Goal: Task Accomplishment & Management: Manage account settings

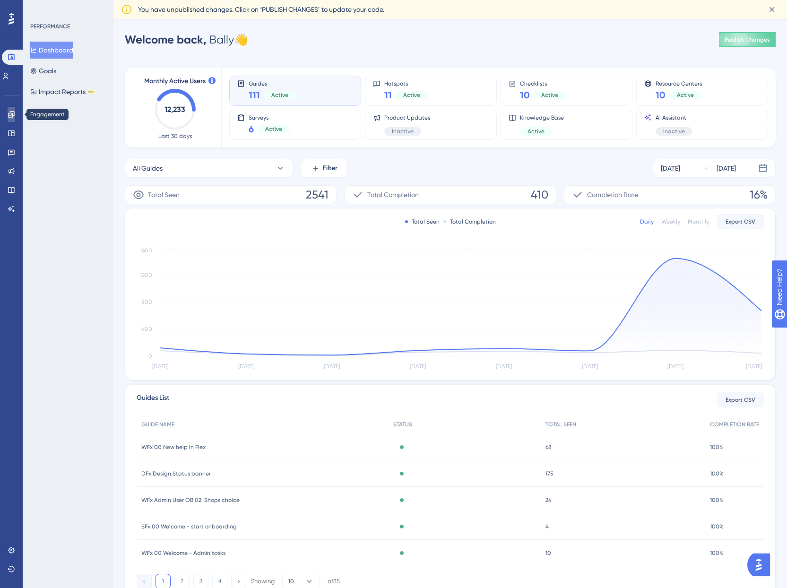
click at [12, 113] on icon at bounding box center [11, 114] width 6 height 6
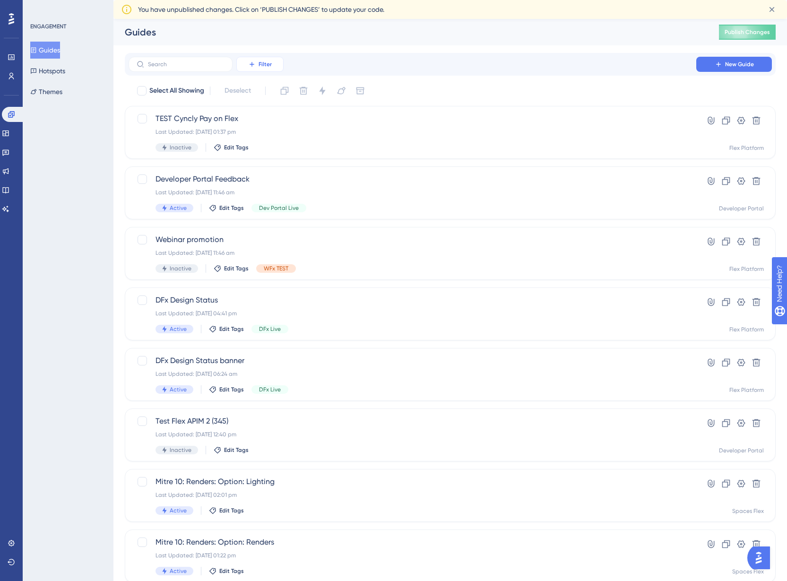
click at [259, 66] on span "Filter" at bounding box center [265, 65] width 13 height 8
click at [272, 149] on div "Status Status" at bounding box center [269, 148] width 39 height 19
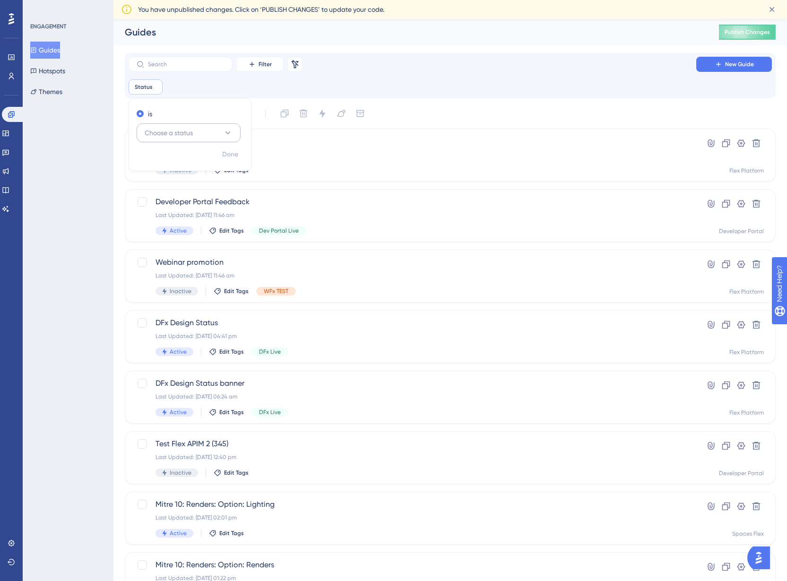
click at [201, 131] on button "Choose a status" at bounding box center [189, 132] width 104 height 19
click at [188, 151] on div "Active Active Inactive Inactive" at bounding box center [189, 171] width 104 height 50
click at [188, 153] on div "Active Active" at bounding box center [188, 161] width 77 height 19
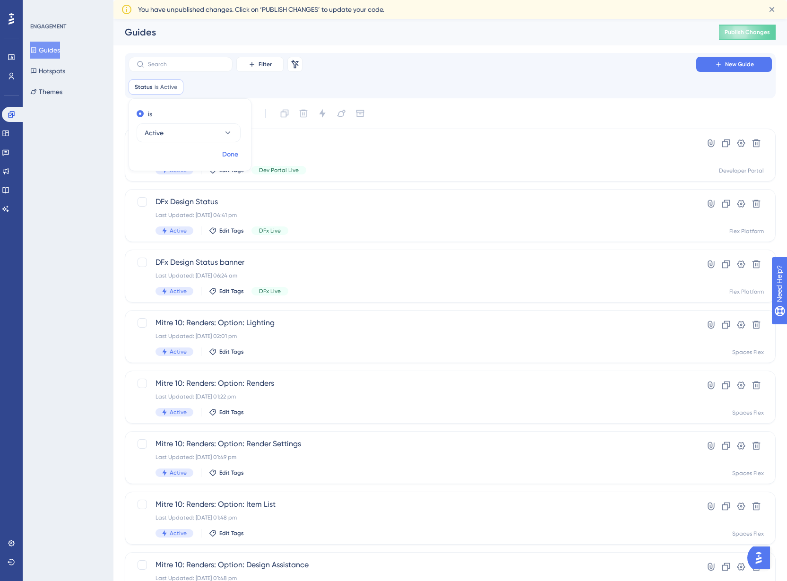
click at [240, 156] on button "Done" at bounding box center [230, 154] width 26 height 17
click at [190, 64] on input "text" at bounding box center [186, 64] width 77 height 7
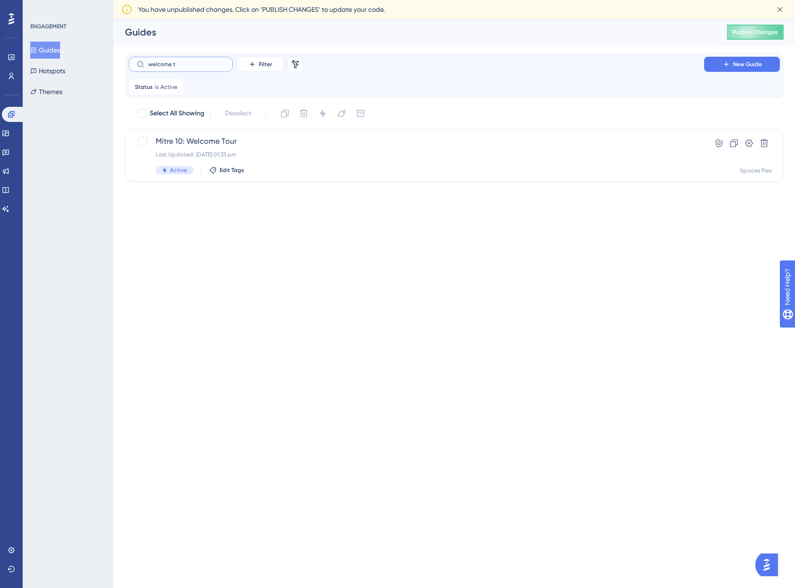
type input "welcome te"
checkbox input "true"
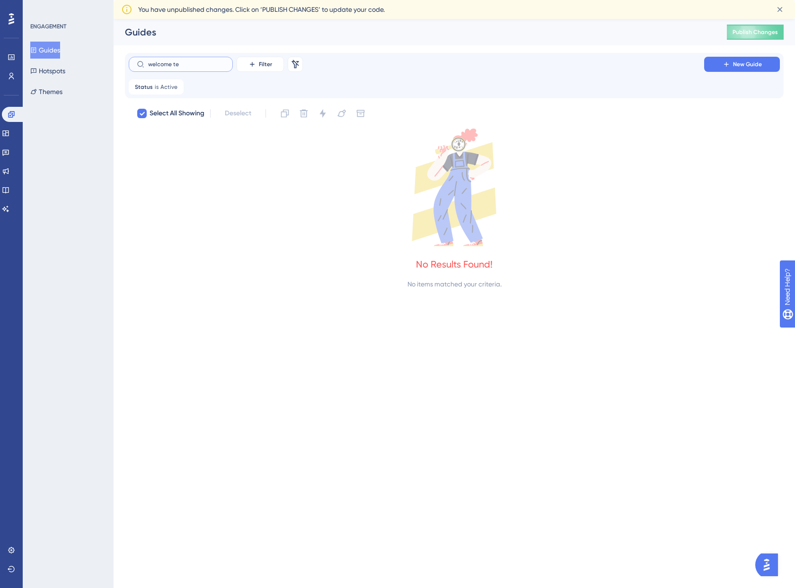
type input "welcome t"
checkbox input "false"
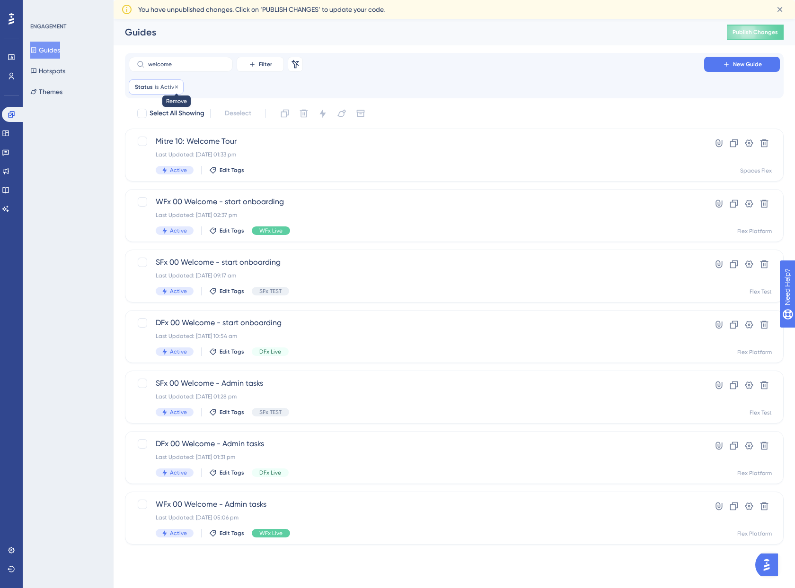
click at [177, 83] on div at bounding box center [177, 87] width 6 height 9
click at [175, 86] on icon at bounding box center [176, 86] width 3 height 3
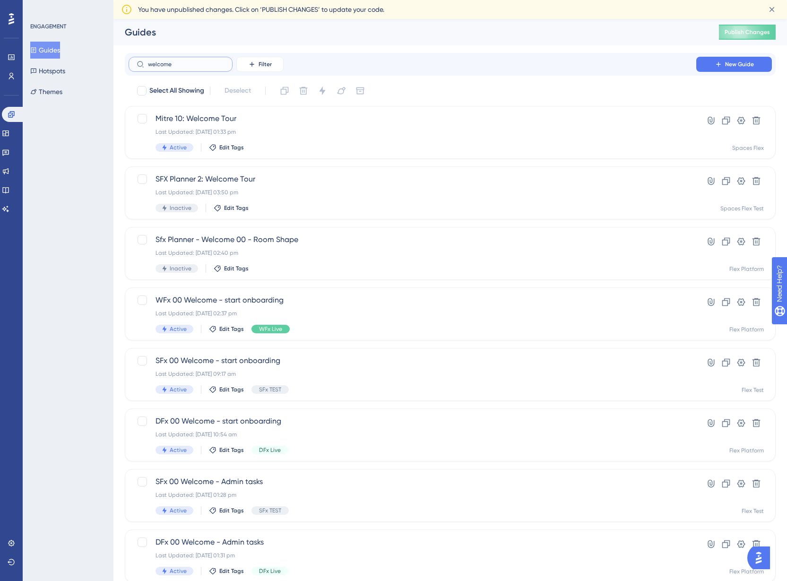
click at [149, 63] on input "welcome" at bounding box center [186, 64] width 77 height 7
type input "swelcome"
checkbox input "true"
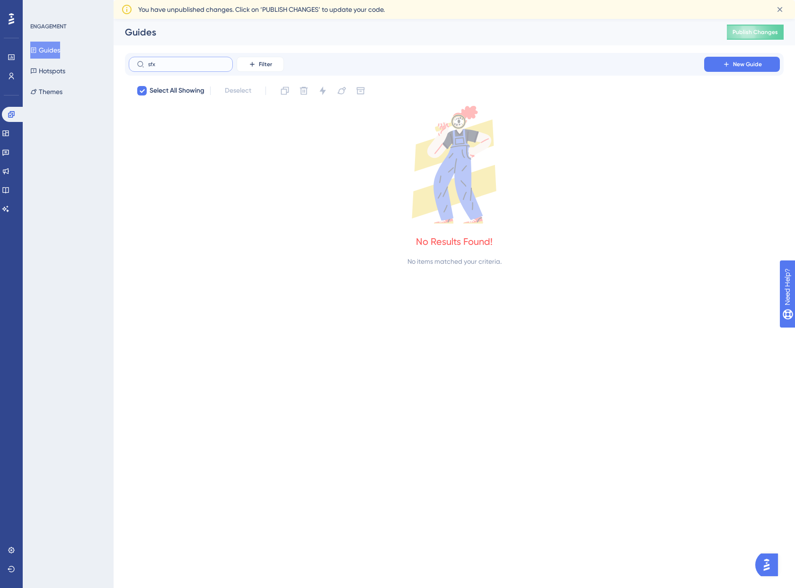
type input "sfx"
checkbox input "false"
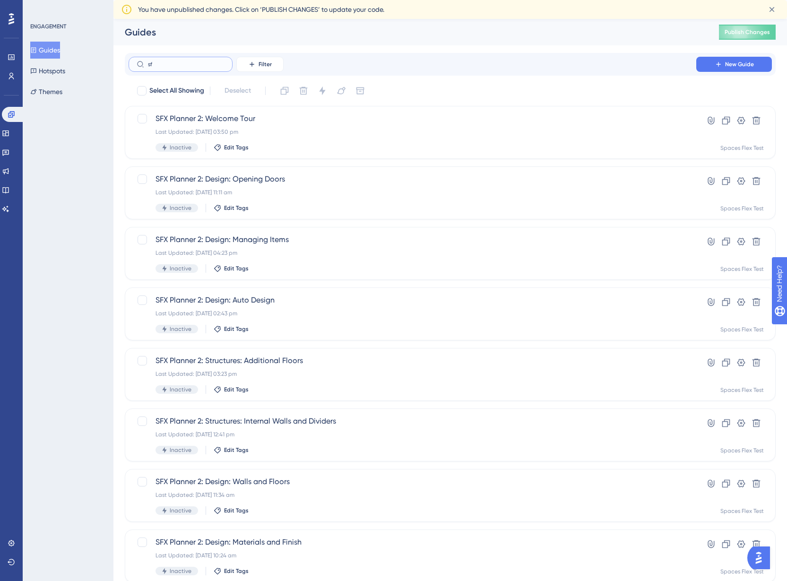
type input "s"
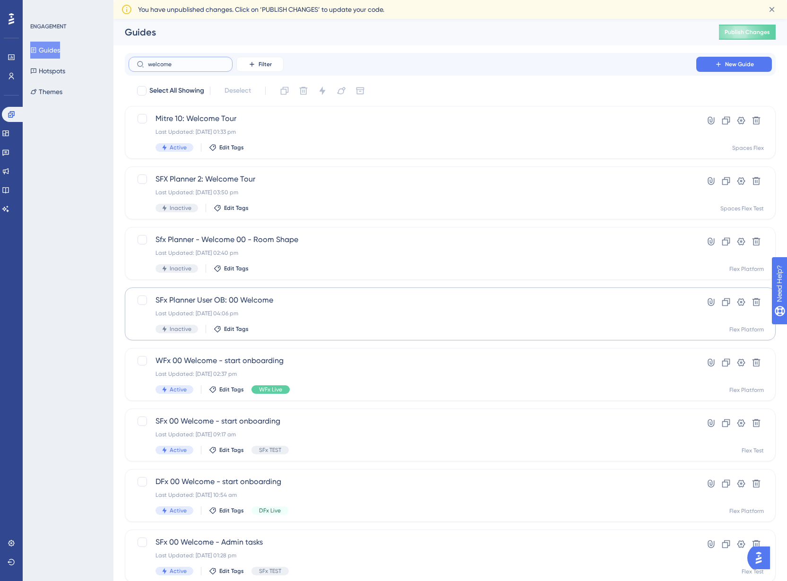
type input "welcome"
click at [216, 297] on span "SFx Planner User OB: 00 Welcome" at bounding box center [413, 300] width 514 height 11
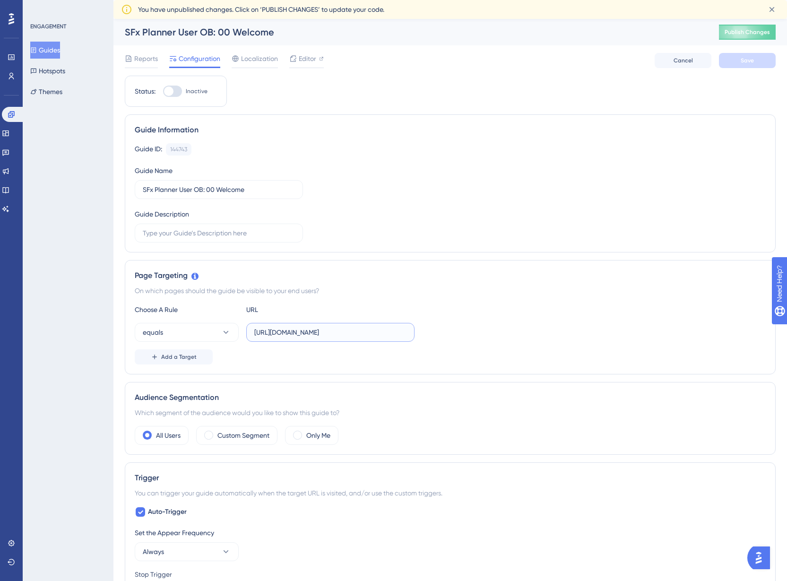
scroll to position [0, 118]
drag, startPoint x: 352, startPoint y: 329, endPoint x: 436, endPoint y: 326, distance: 83.3
click at [436, 326] on div "equals https://dev-planner.cyncly-idealspaces.net/us/design/Draft?partnership=i…" at bounding box center [450, 332] width 631 height 19
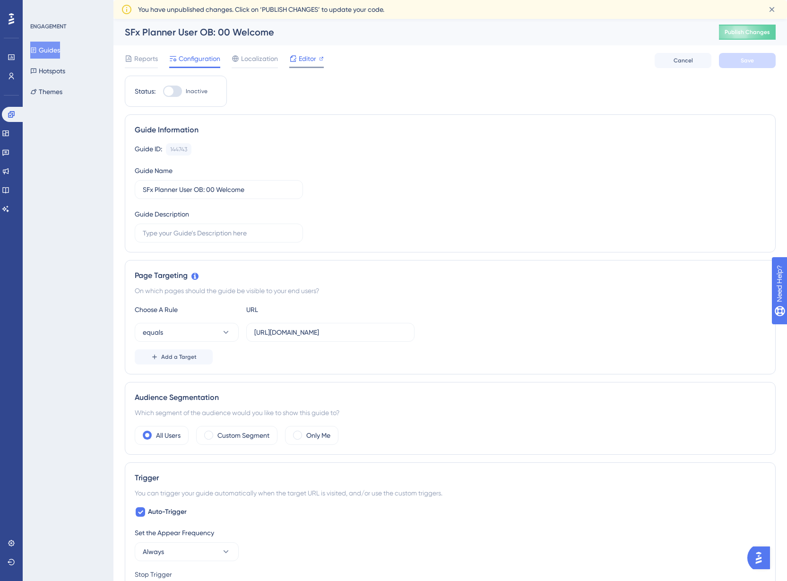
click at [315, 56] on span "Editor" at bounding box center [307, 58] width 17 height 11
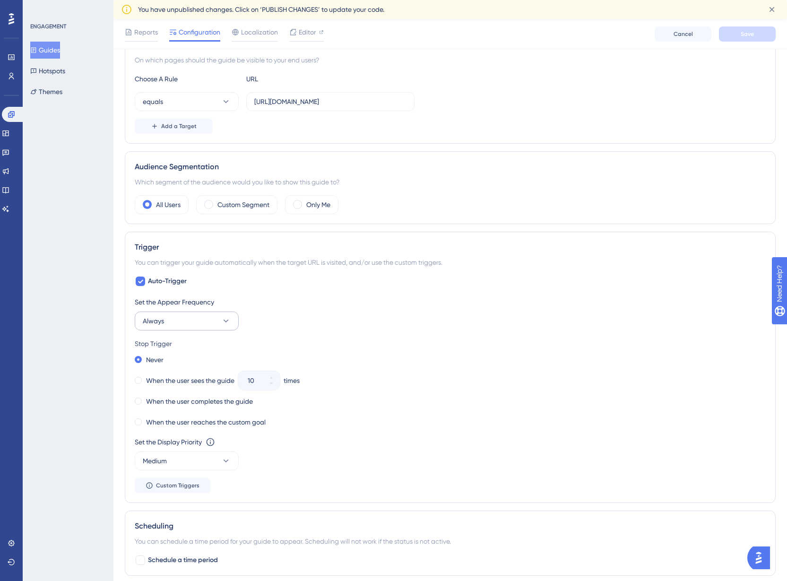
scroll to position [236, 0]
click at [175, 278] on span "Auto-Trigger" at bounding box center [167, 279] width 39 height 11
checkbox input "false"
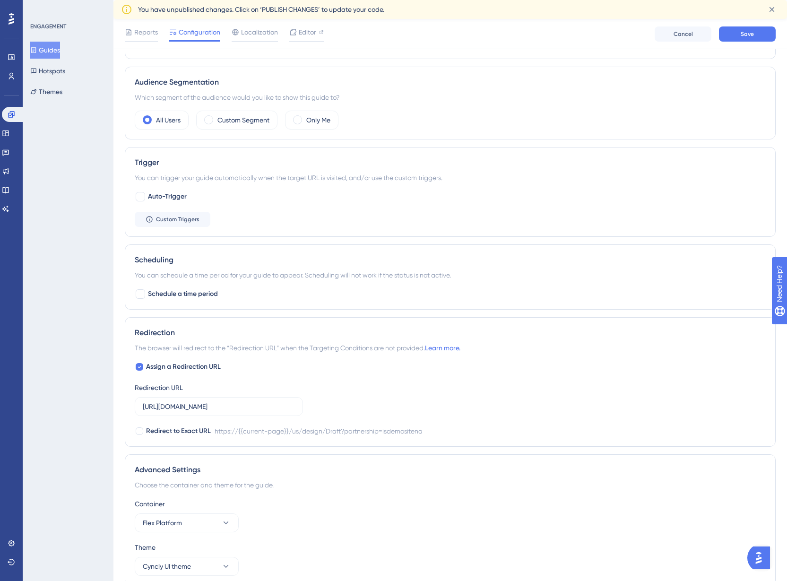
scroll to position [362, 0]
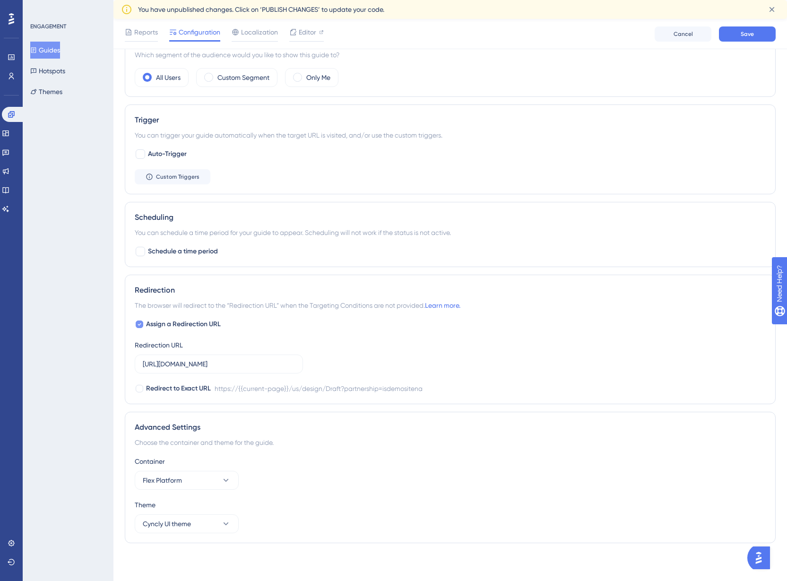
click at [142, 327] on div at bounding box center [140, 325] width 8 height 8
checkbox input "false"
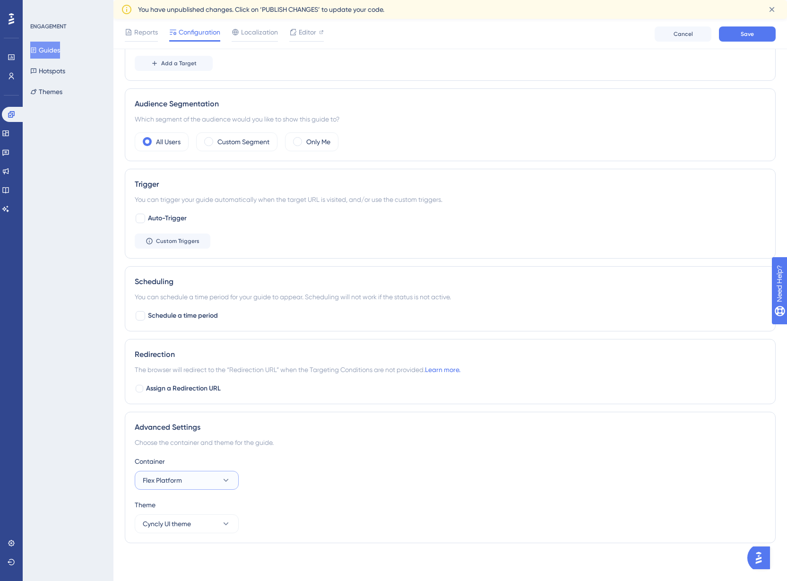
click at [210, 480] on button "Flex Platform" at bounding box center [187, 480] width 104 height 19
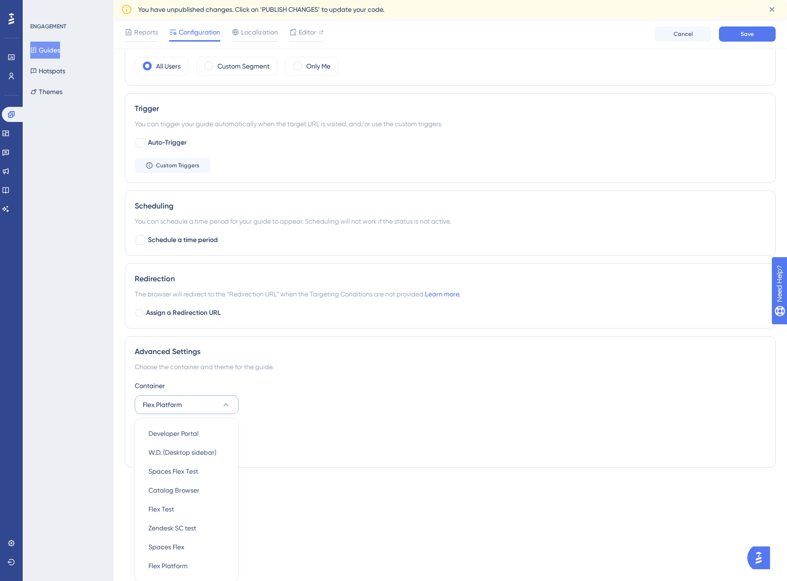
scroll to position [374, 0]
click at [210, 476] on div "Spaces Flex Test Spaces Flex Test" at bounding box center [187, 471] width 77 height 19
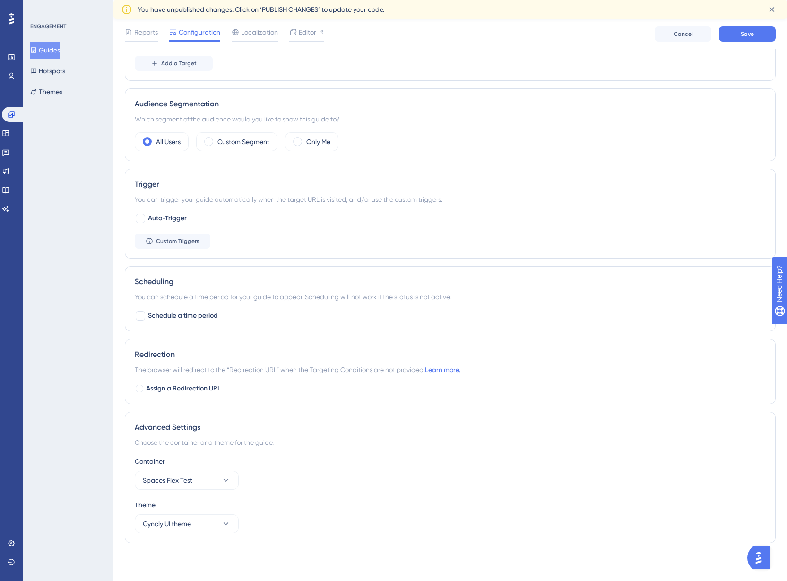
scroll to position [297, 0]
click at [737, 41] on button "Save" at bounding box center [747, 33] width 57 height 15
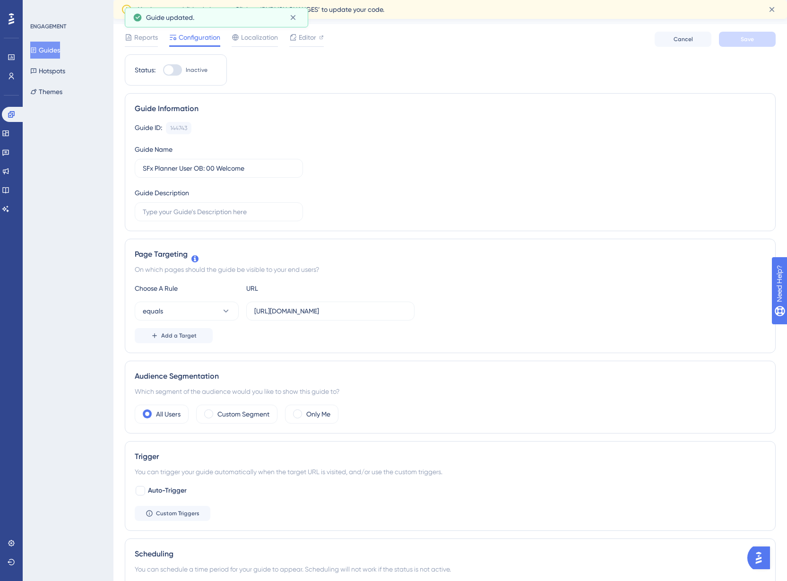
scroll to position [0, 0]
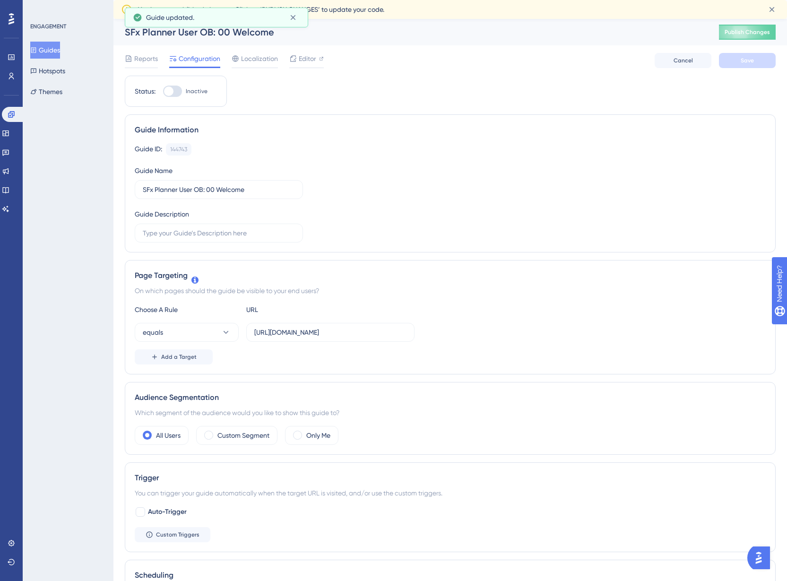
click at [759, 31] on span "Publish Changes" at bounding box center [747, 32] width 45 height 8
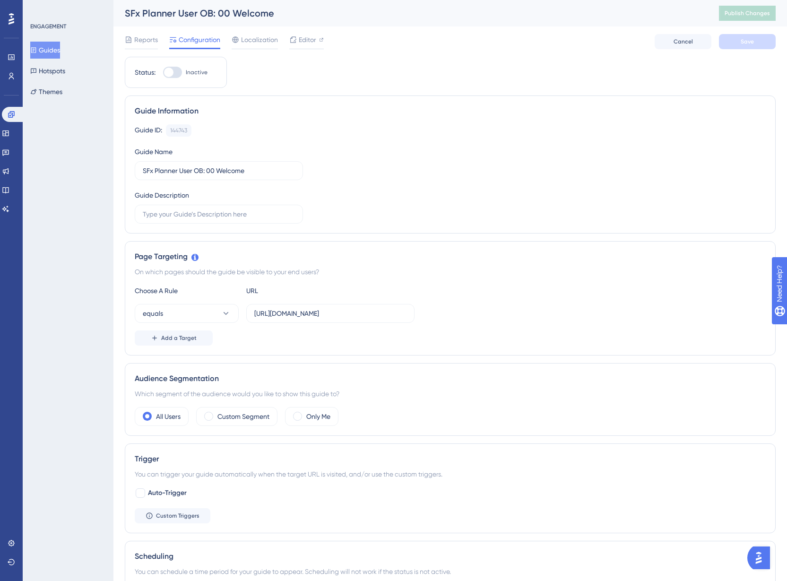
click at [52, 47] on button "Guides" at bounding box center [45, 50] width 30 height 17
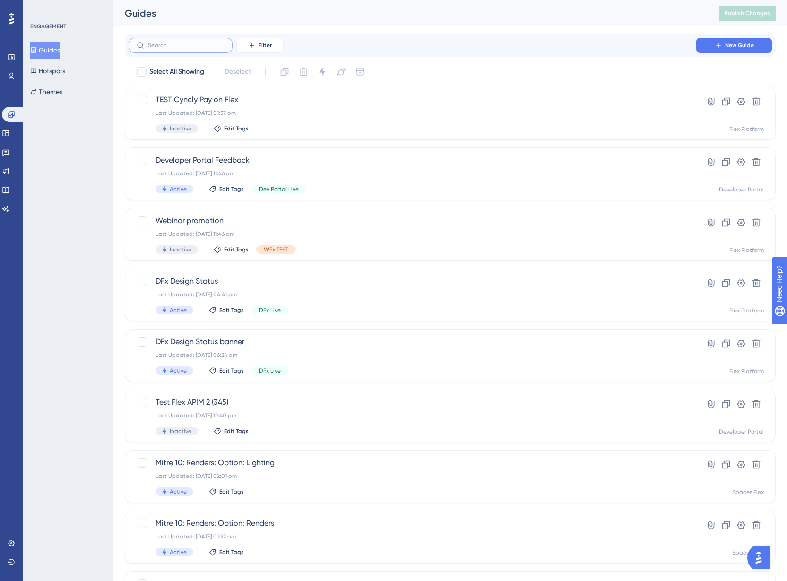
click at [209, 48] on input "text" at bounding box center [186, 45] width 77 height 7
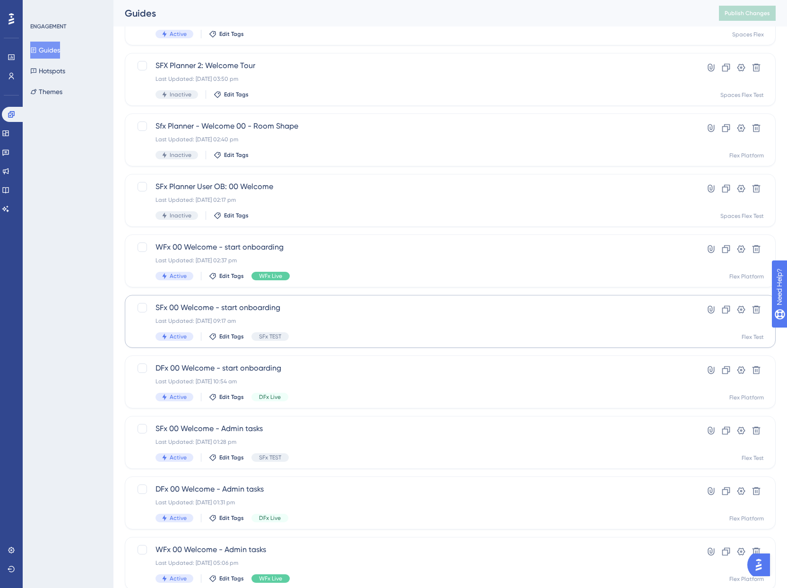
scroll to position [127, 0]
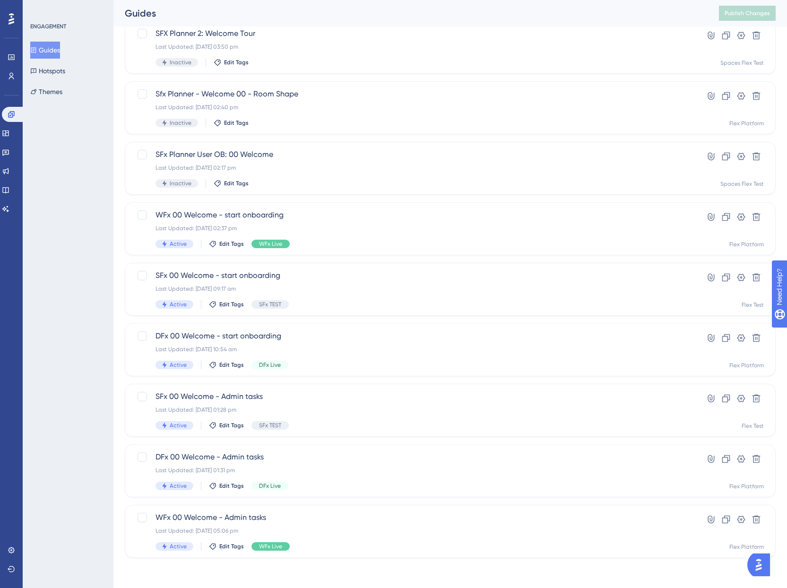
type input "welcome"
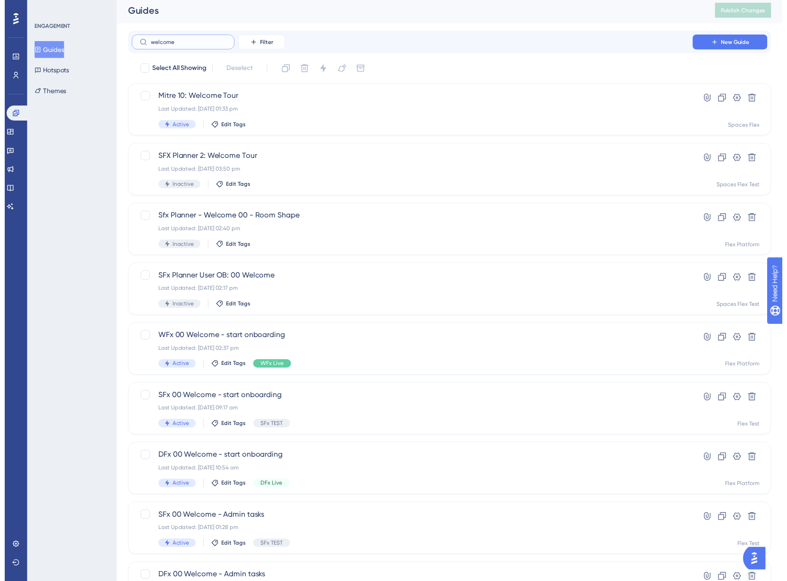
scroll to position [0, 0]
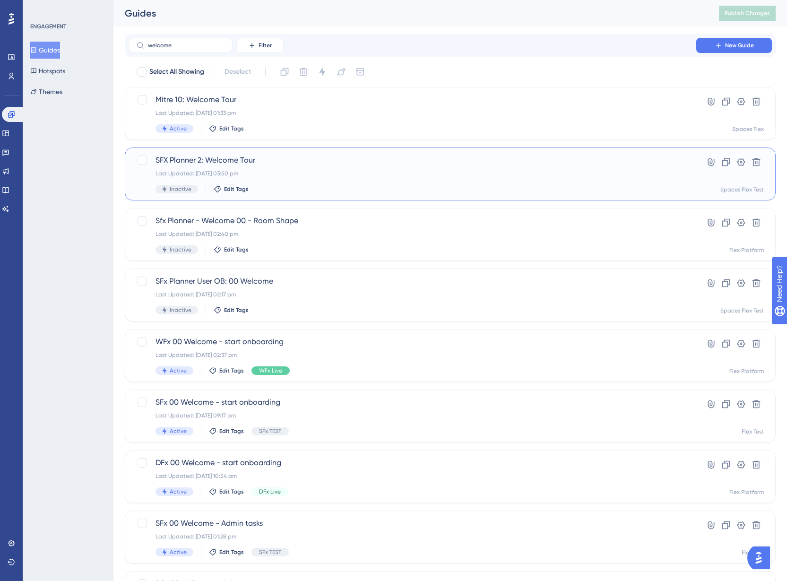
click at [321, 178] on div "SFX Planner 2: Welcome Tour Last Updated: 11 Jul 2025 03:50 pm Inactive Edit Ta…" at bounding box center [413, 174] width 514 height 39
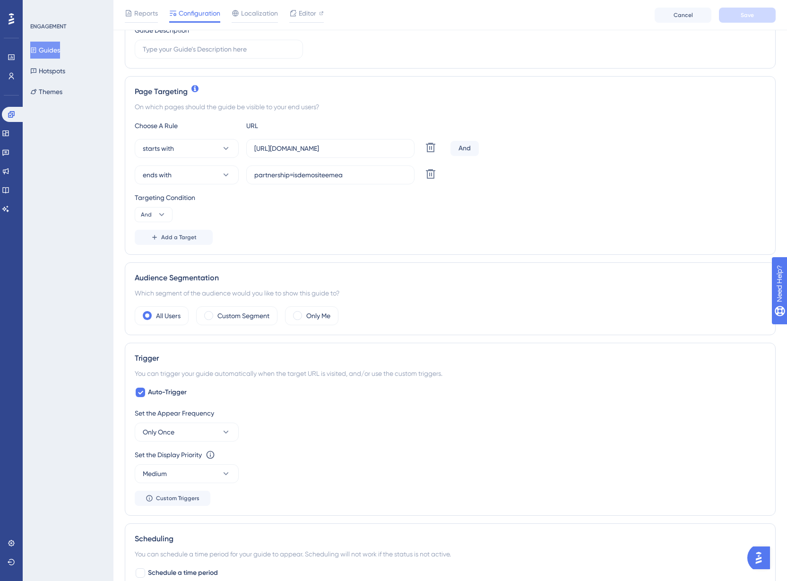
scroll to position [189, 0]
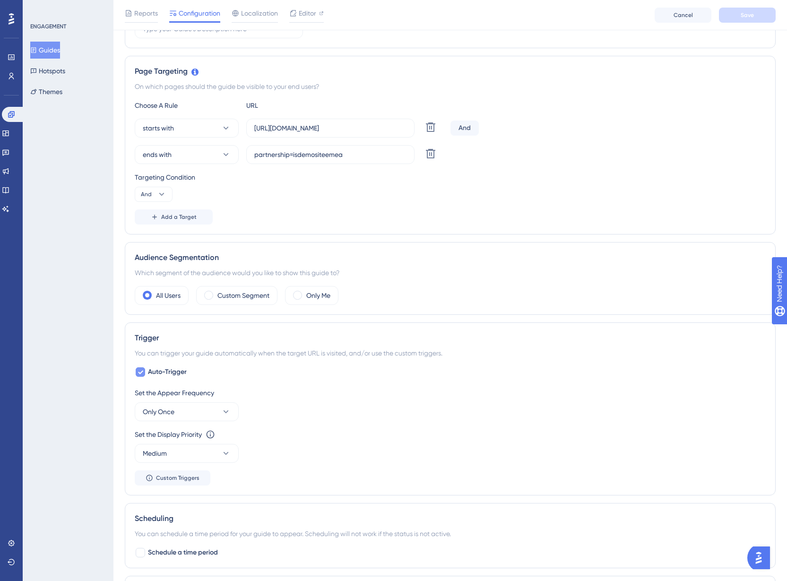
click at [168, 376] on span "Auto-Trigger" at bounding box center [167, 372] width 39 height 11
checkbox input "false"
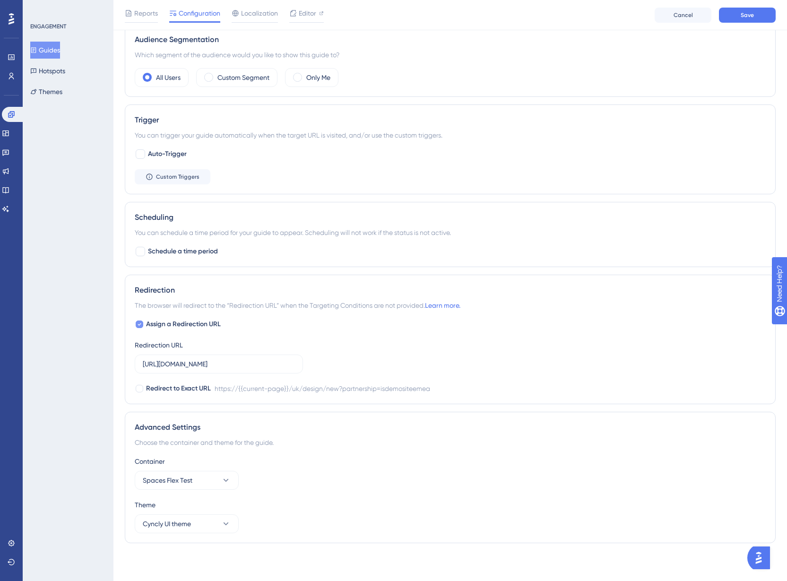
click at [198, 326] on span "Assign a Redirection URL" at bounding box center [183, 324] width 75 height 11
checkbox input "false"
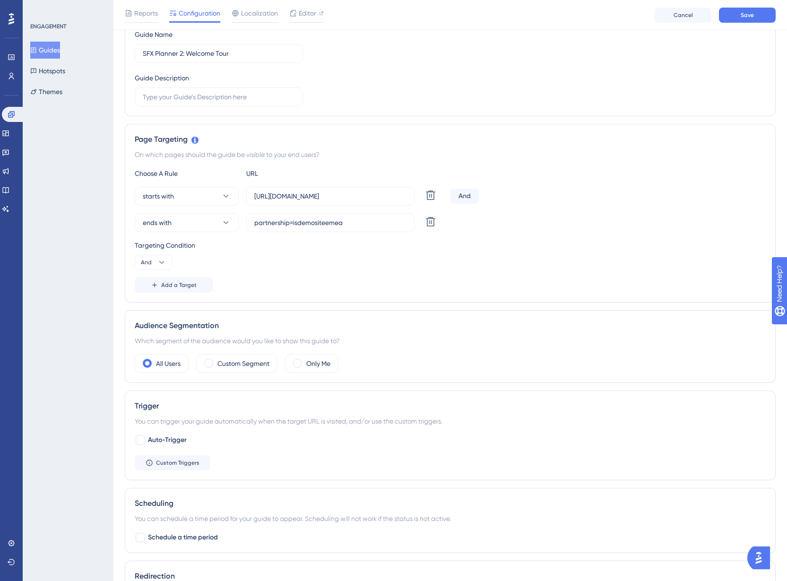
scroll to position [0, 0]
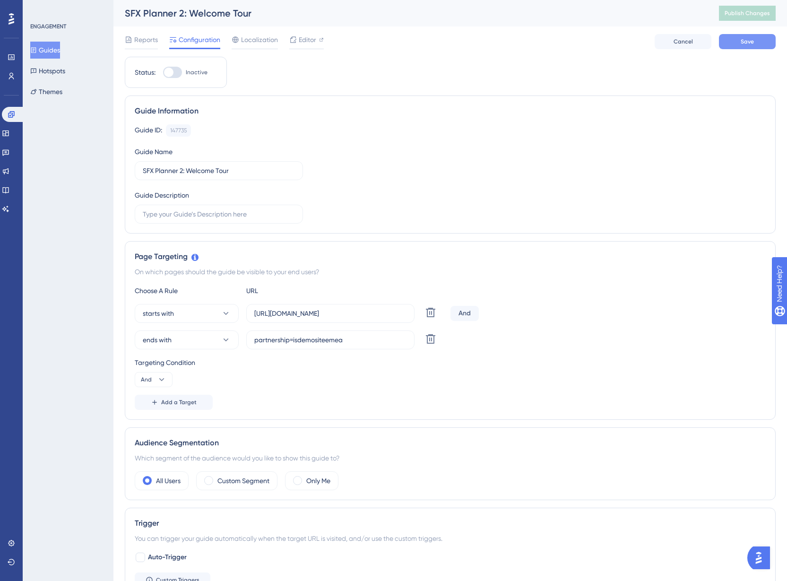
click at [735, 43] on button "Save" at bounding box center [747, 41] width 57 height 15
click at [315, 39] on span "Editor" at bounding box center [307, 39] width 17 height 11
click at [55, 49] on button "Guides" at bounding box center [45, 50] width 30 height 17
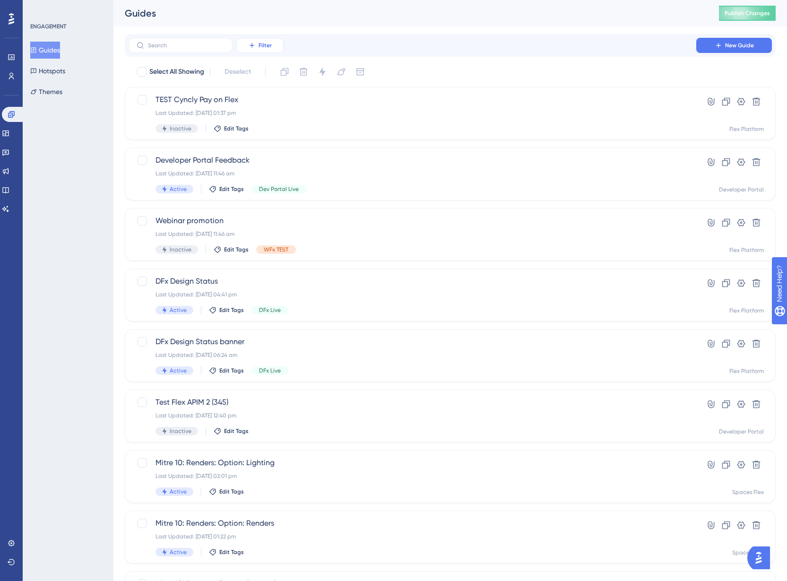
click at [262, 44] on span "Filter" at bounding box center [265, 46] width 13 height 8
click at [265, 137] on div "Status Status" at bounding box center [269, 129] width 39 height 19
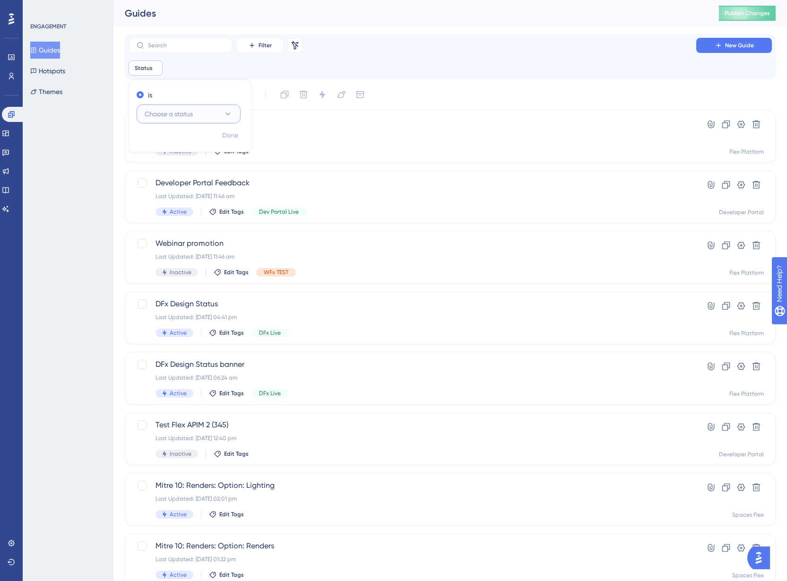
click at [193, 122] on button "Choose a status" at bounding box center [189, 114] width 104 height 19
click at [193, 148] on div "Active Active" at bounding box center [188, 142] width 77 height 19
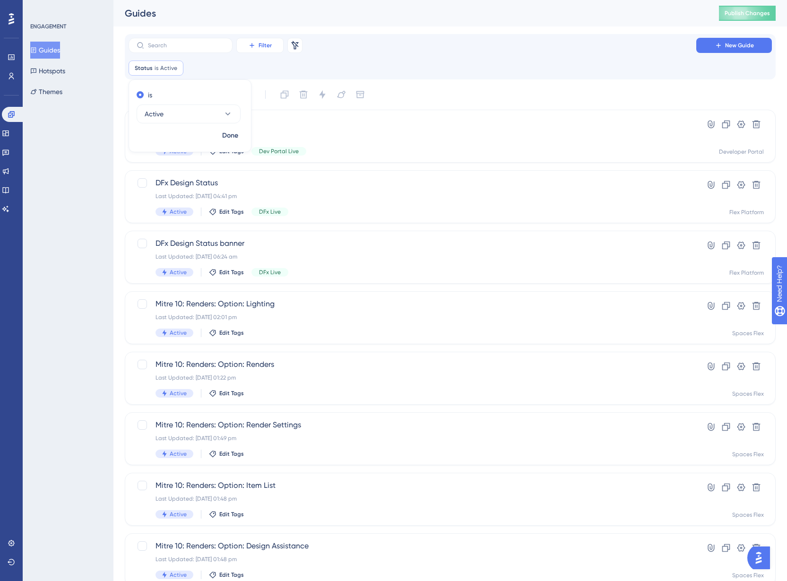
click at [267, 44] on span "Filter" at bounding box center [265, 46] width 13 height 8
click at [267, 201] on span "Included In" at bounding box center [266, 204] width 33 height 11
click at [297, 113] on button "Choose a checklist" at bounding box center [266, 114] width 104 height 19
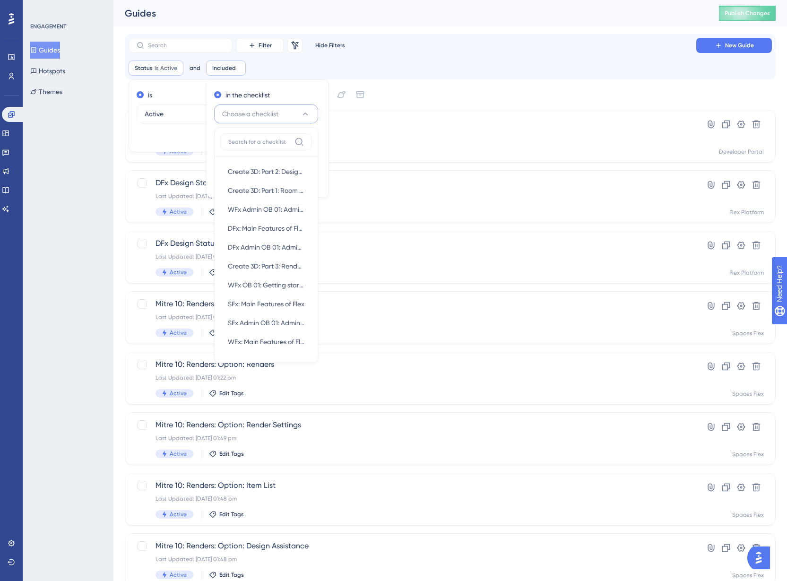
click at [297, 113] on button "Choose a checklist" at bounding box center [266, 114] width 104 height 19
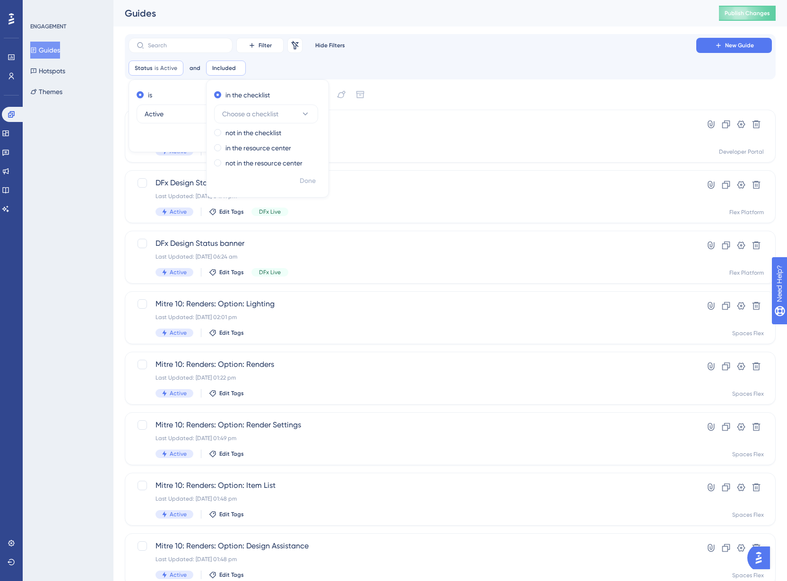
click at [308, 60] on div "Filter Remove Filters Hide Filters New Guide Status is Active Active Remove is …" at bounding box center [451, 57] width 644 height 38
click at [308, 62] on div "Status is Active Active Remove and Included Remove in the checklist Choose a ch…" at bounding box center [451, 68] width 644 height 15
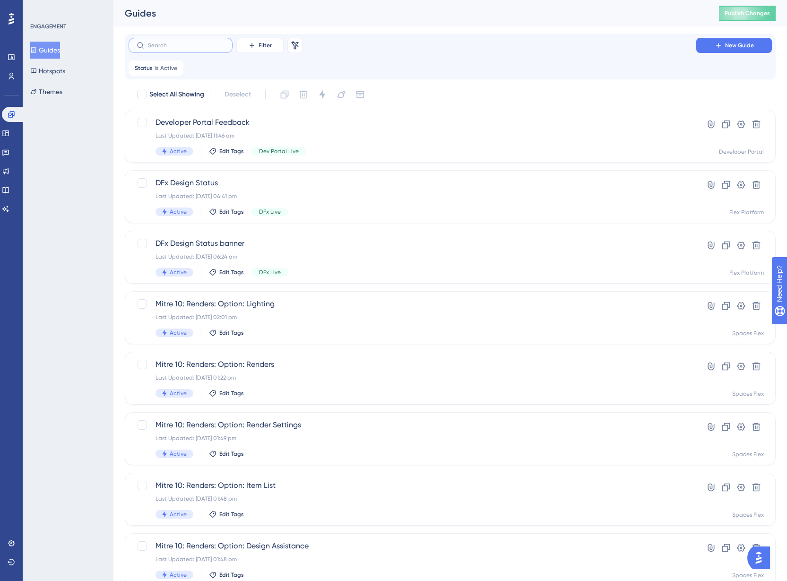
click at [176, 48] on input "text" at bounding box center [186, 45] width 77 height 7
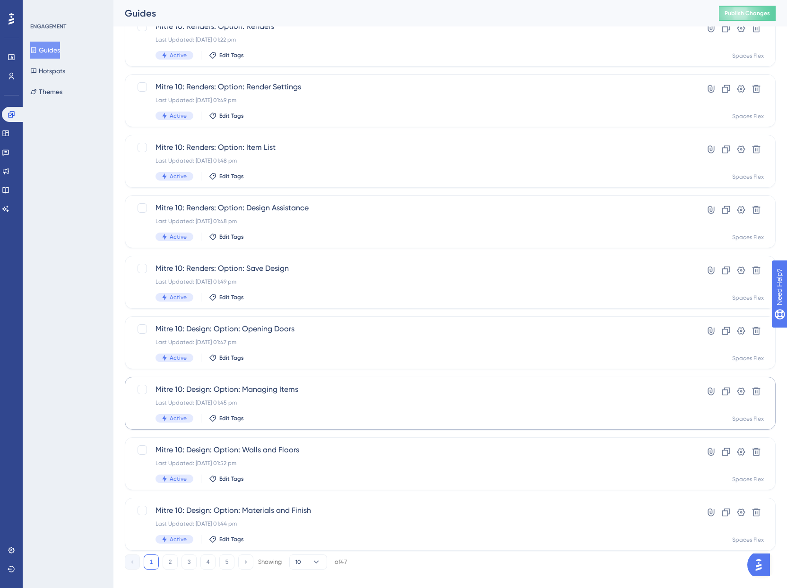
scroll to position [168, 0]
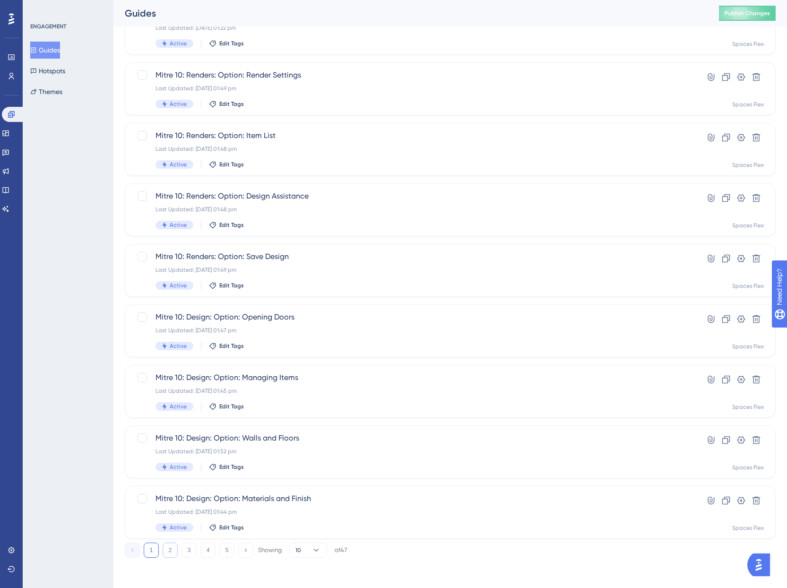
type input "mitre"
click at [175, 551] on button "2" at bounding box center [170, 550] width 15 height 15
click at [188, 551] on button "3" at bounding box center [189, 550] width 15 height 15
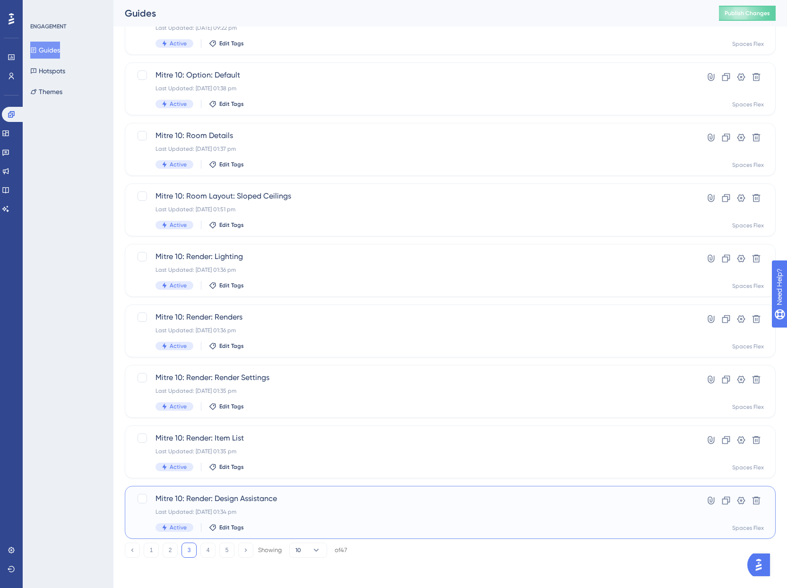
click at [306, 509] on div "Last Updated: 05 Sept 2025 01:34 pm" at bounding box center [413, 512] width 514 height 8
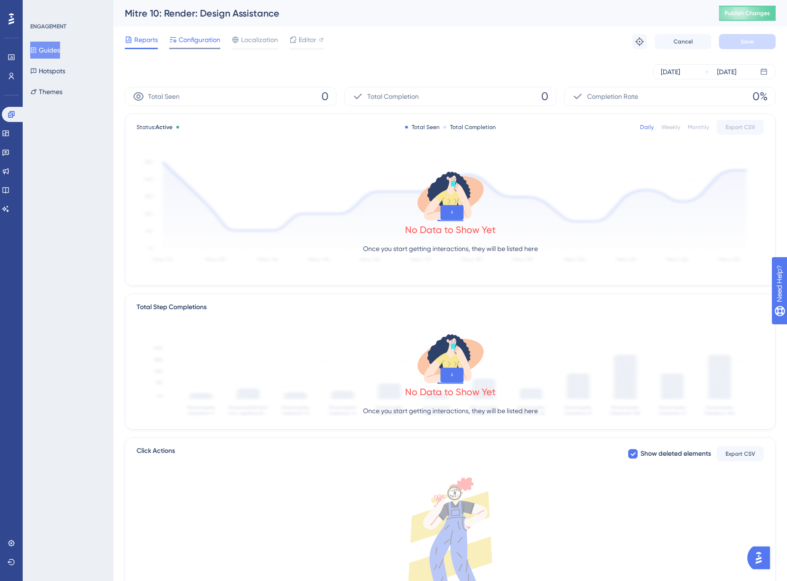
click at [210, 48] on div at bounding box center [194, 48] width 51 height 1
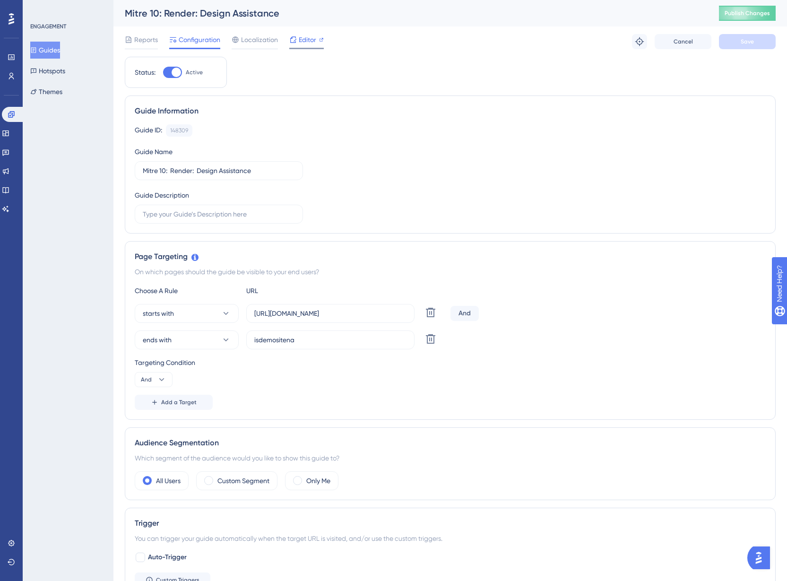
click at [302, 46] on div "Editor" at bounding box center [306, 41] width 35 height 15
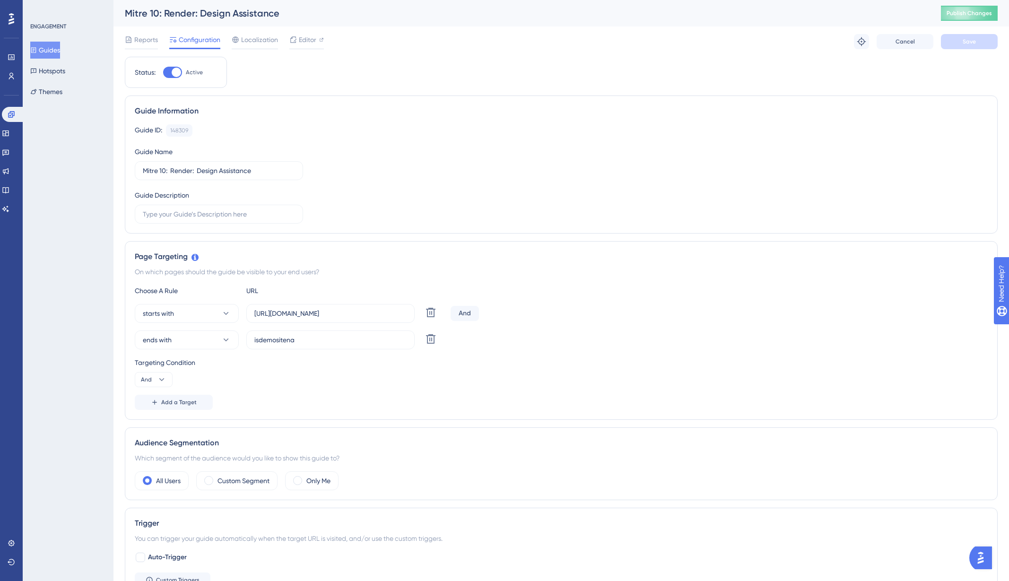
click at [50, 50] on button "Guides" at bounding box center [45, 50] width 30 height 17
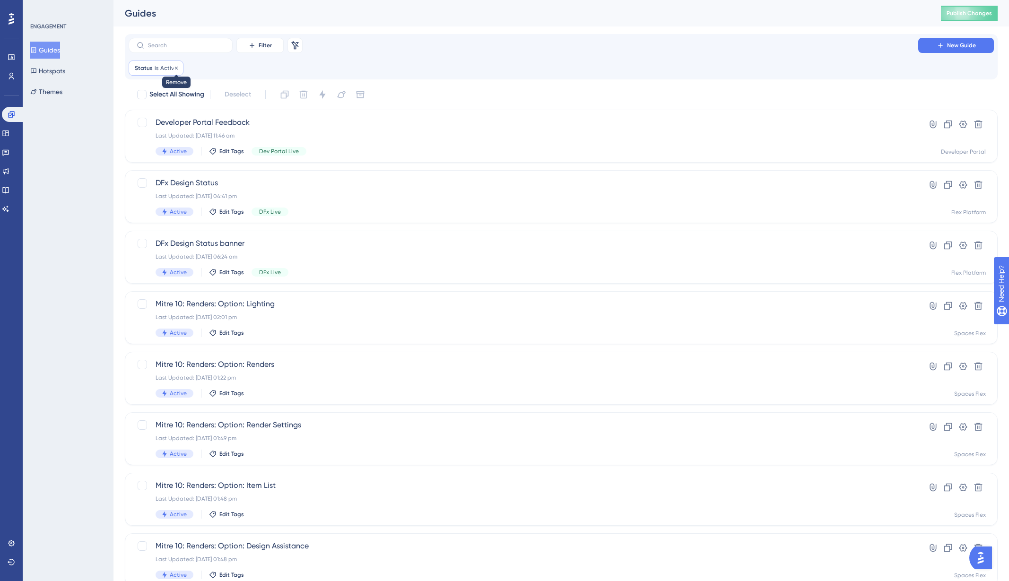
click at [174, 69] on icon at bounding box center [177, 68] width 6 height 6
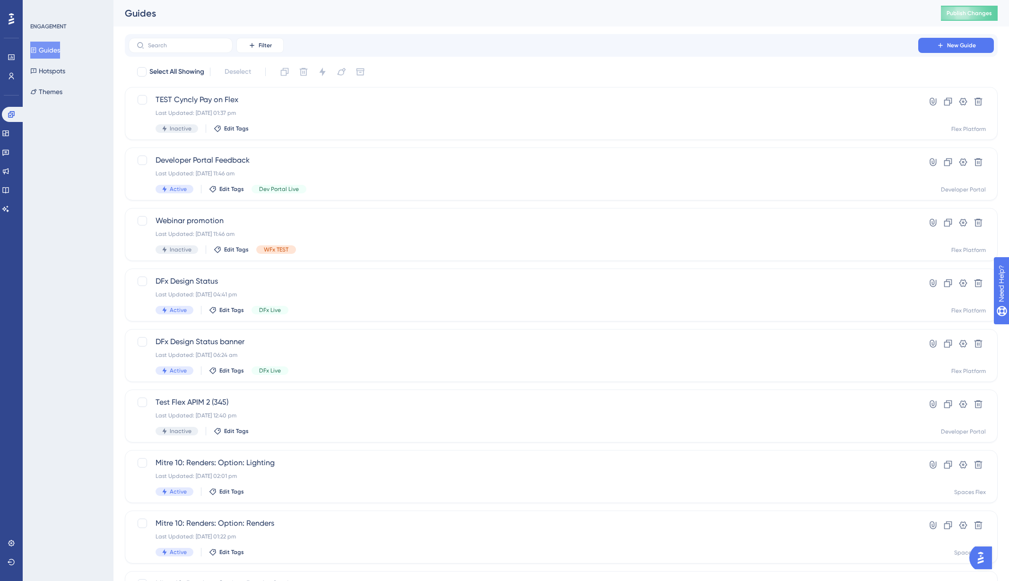
click at [481, 49] on div "Filter New Guide" at bounding box center [561, 45] width 865 height 15
click at [176, 44] on input "text" at bounding box center [186, 45] width 77 height 7
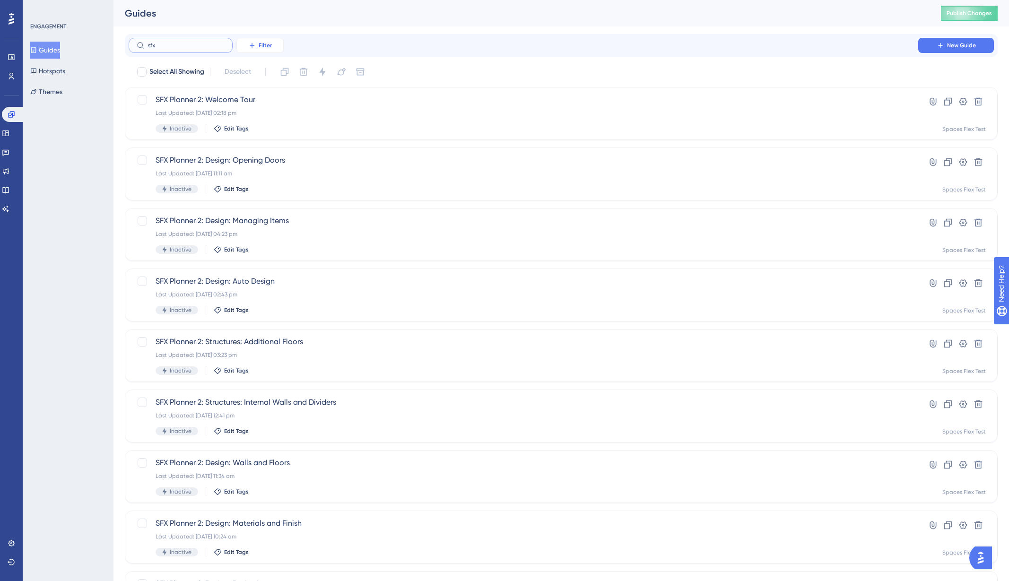
type input "sfx"
click at [262, 46] on span "Filter" at bounding box center [265, 46] width 13 height 8
click at [266, 130] on span "Status" at bounding box center [259, 128] width 19 height 11
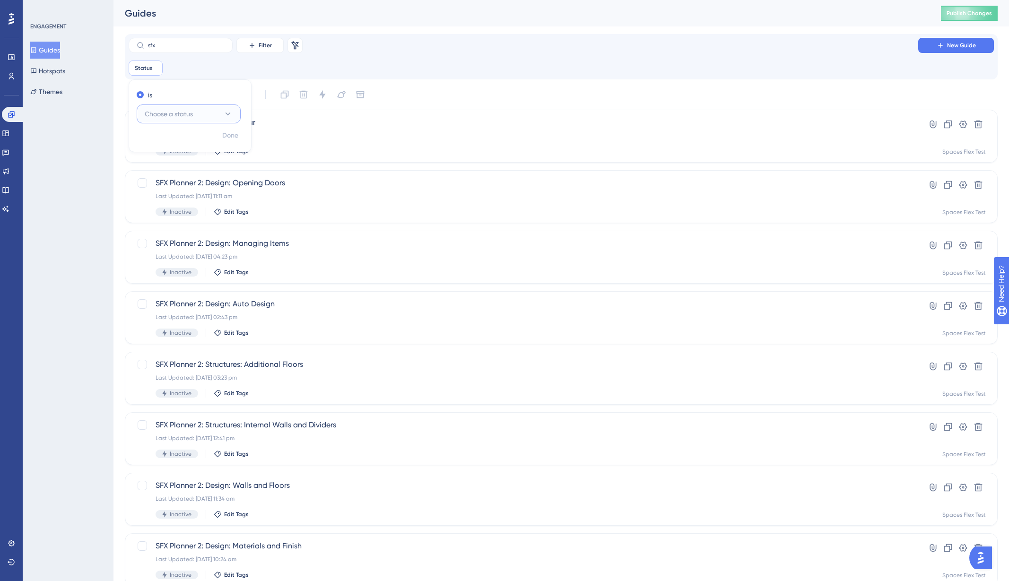
click at [216, 117] on button "Choose a status" at bounding box center [189, 114] width 104 height 19
click at [203, 147] on div "Active Active" at bounding box center [188, 142] width 77 height 19
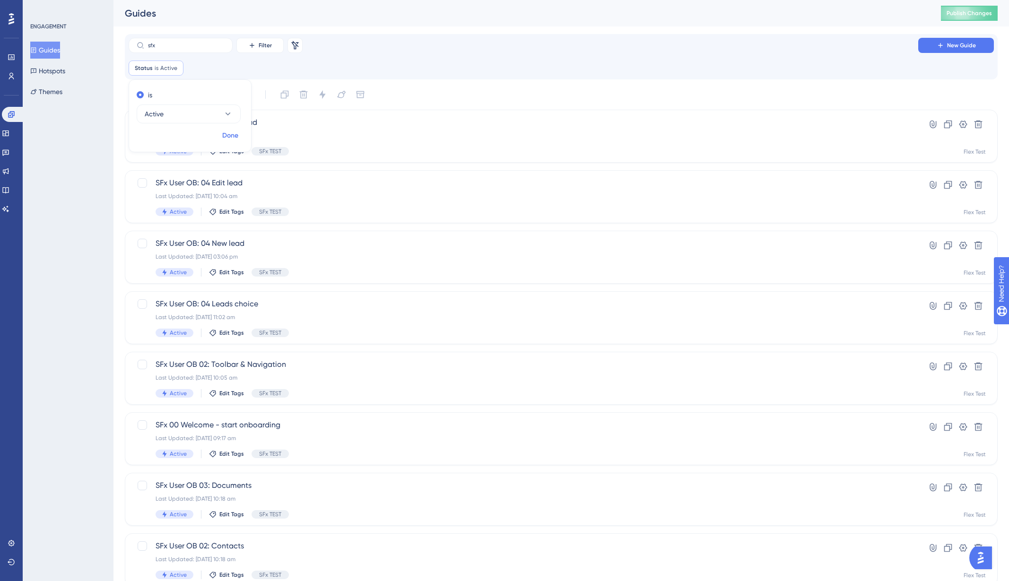
click at [226, 135] on span "Done" at bounding box center [230, 135] width 16 height 11
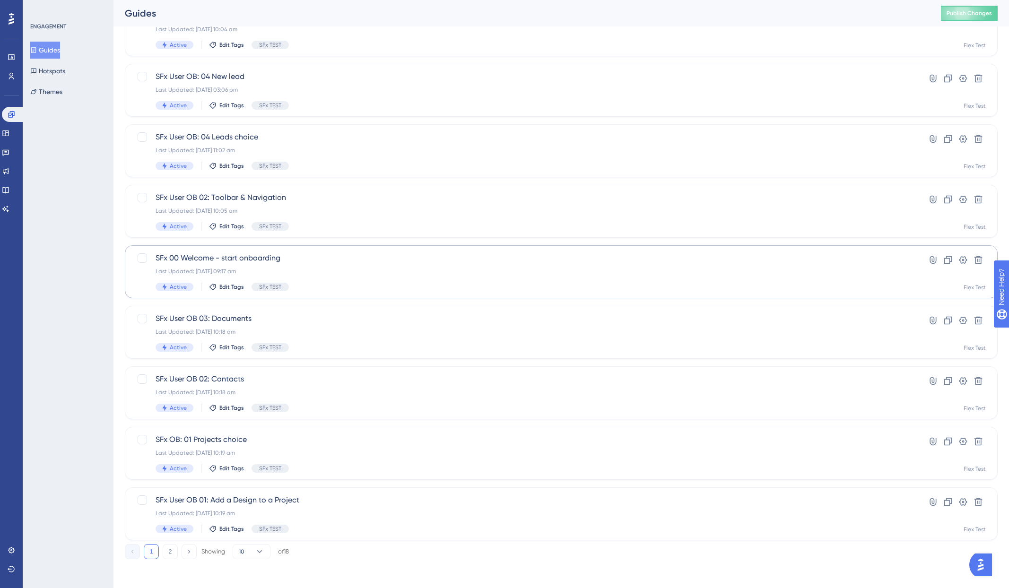
scroll to position [168, 0]
click at [166, 552] on button "2" at bounding box center [170, 550] width 15 height 15
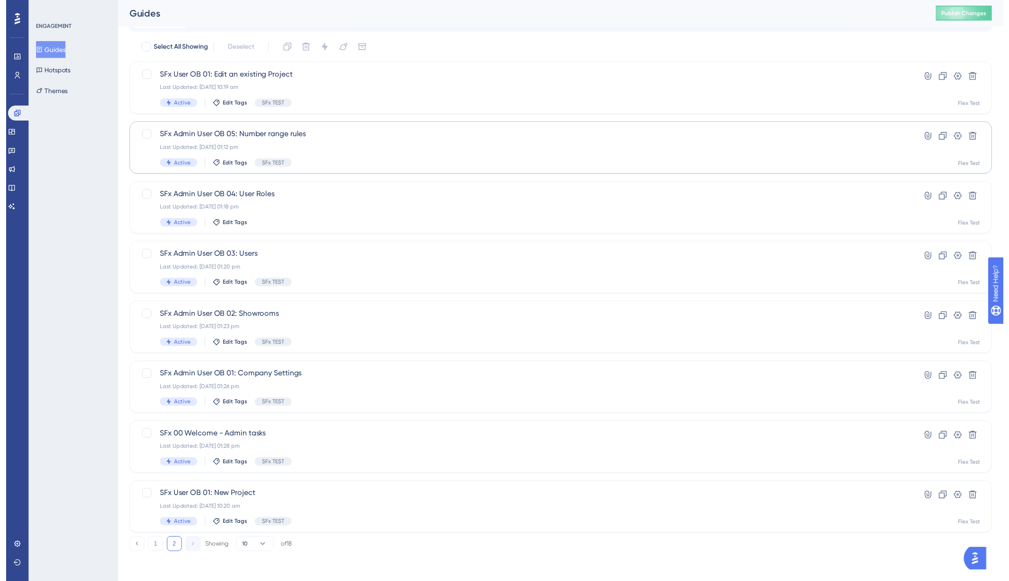
scroll to position [0, 0]
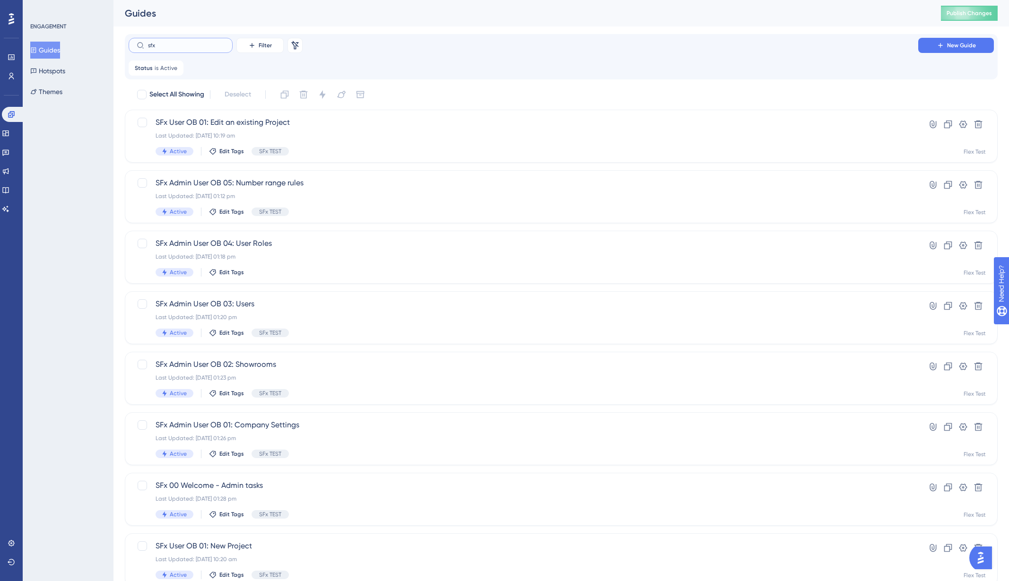
drag, startPoint x: 166, startPoint y: 45, endPoint x: 140, endPoint y: 45, distance: 26.5
click at [140, 45] on label "sfx" at bounding box center [181, 45] width 104 height 15
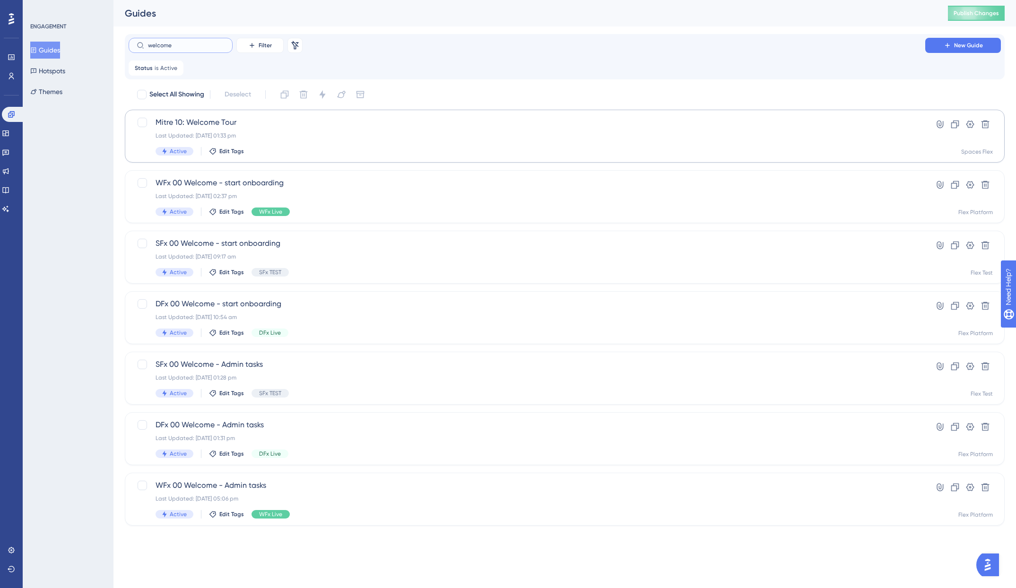
type input "welcome"
click at [273, 124] on span "Mitre 10: Welcome Tour" at bounding box center [527, 122] width 743 height 11
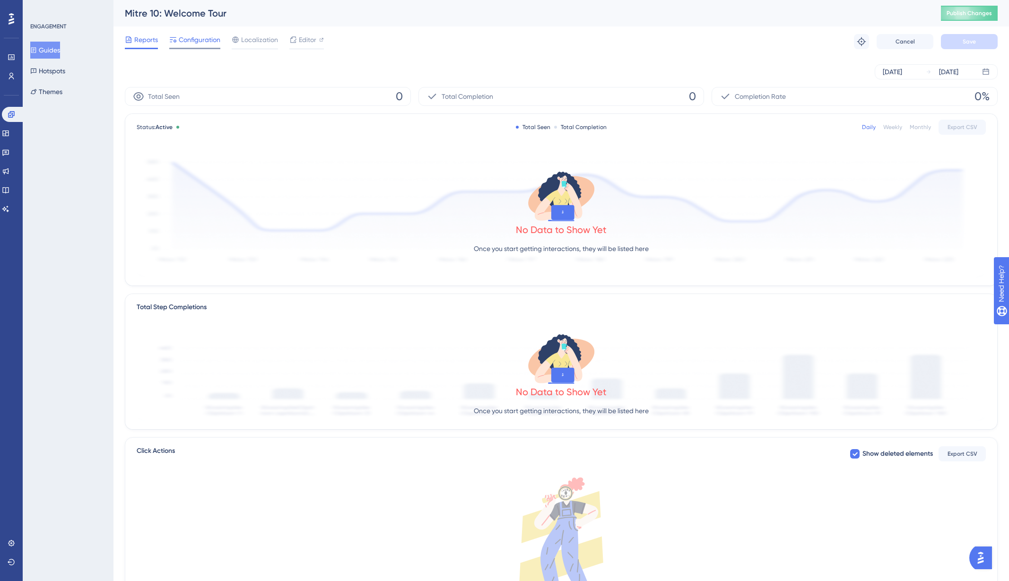
click at [204, 46] on div "Configuration" at bounding box center [194, 41] width 51 height 15
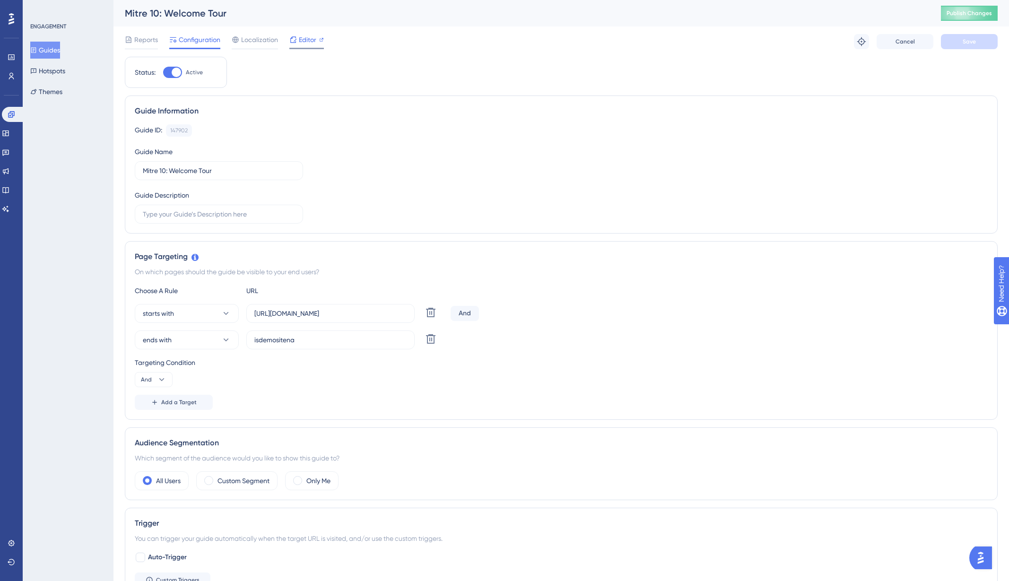
click at [305, 41] on span "Editor" at bounding box center [307, 39] width 17 height 11
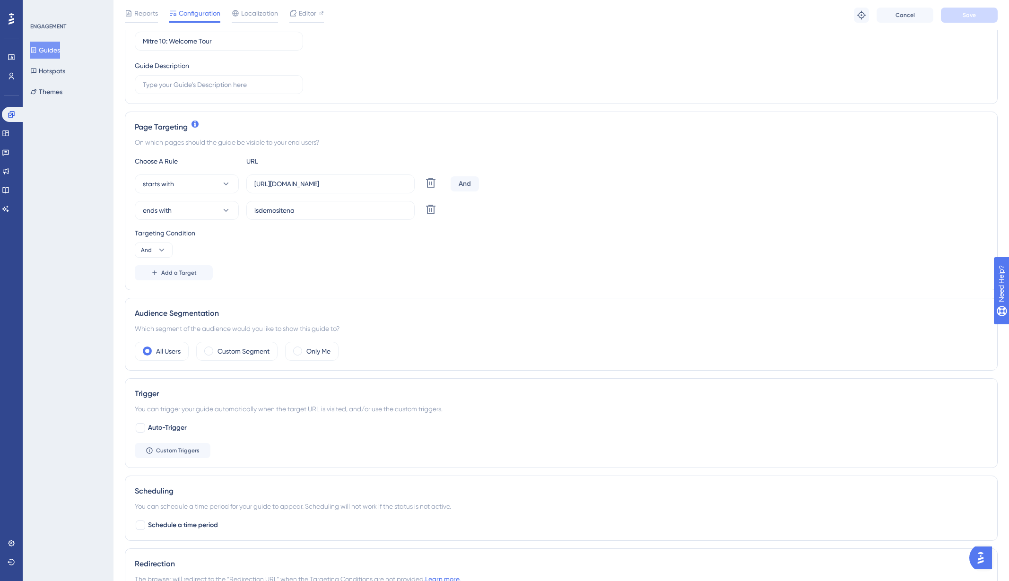
scroll to position [142, 0]
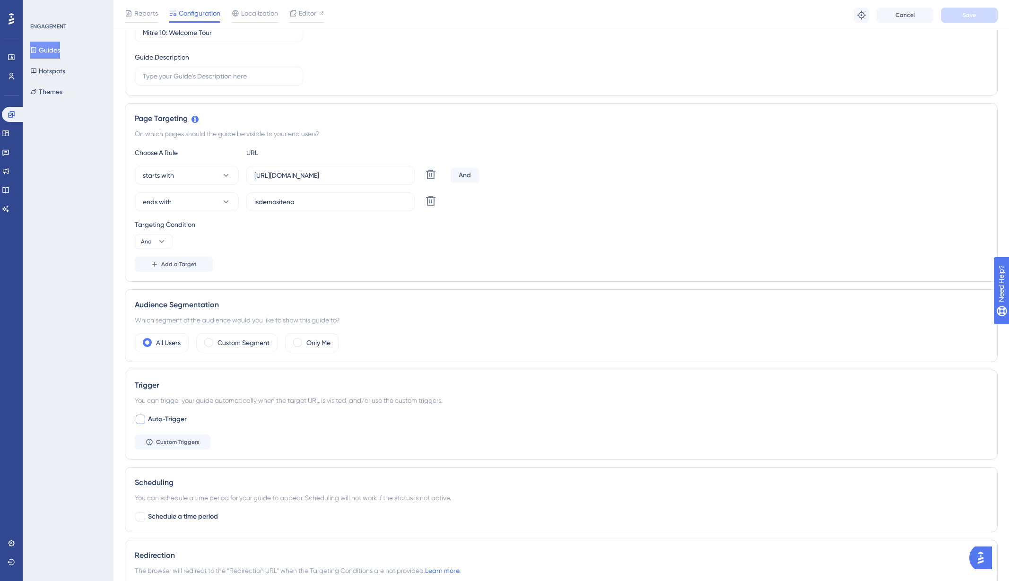
click at [170, 415] on span "Auto-Trigger" at bounding box center [167, 419] width 39 height 11
checkbox input "true"
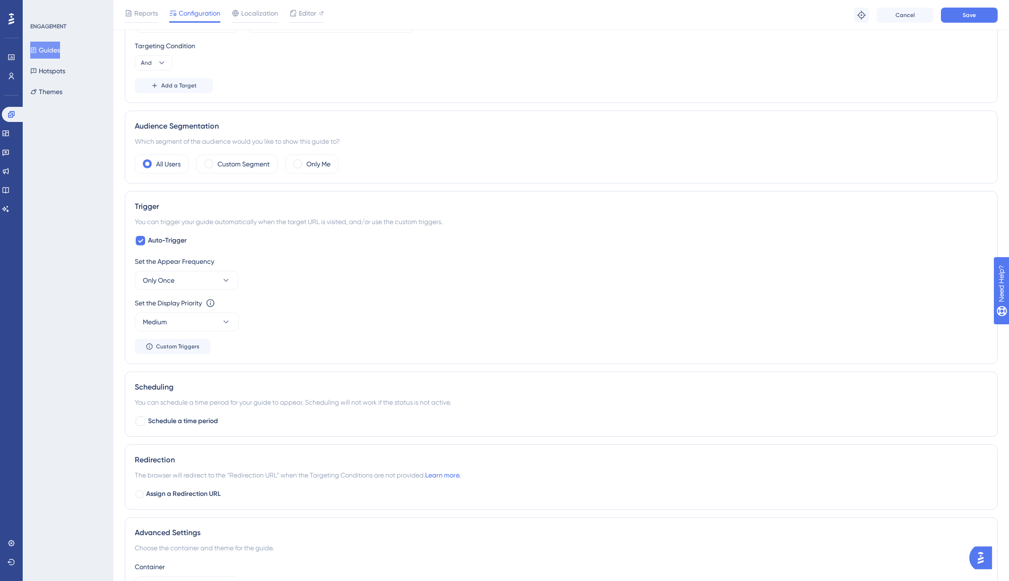
scroll to position [331, 0]
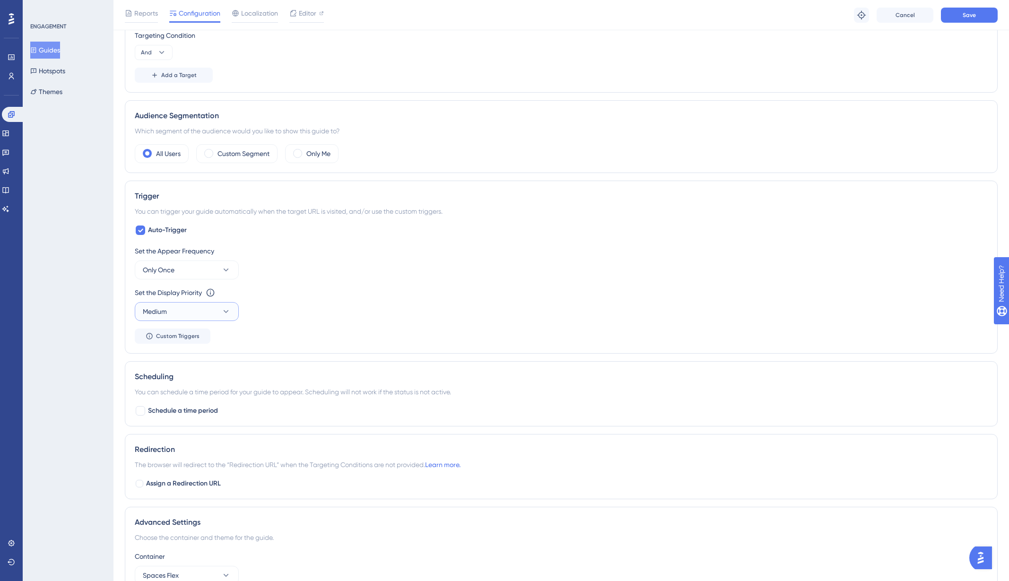
click at [190, 308] on button "Medium" at bounding box center [187, 311] width 104 height 19
click at [189, 393] on div "Highest Highest" at bounding box center [187, 397] width 77 height 19
click at [345, 329] on div "Set the Appear Frequency Only Once Set the Display Priority This option will se…" at bounding box center [561, 294] width 853 height 98
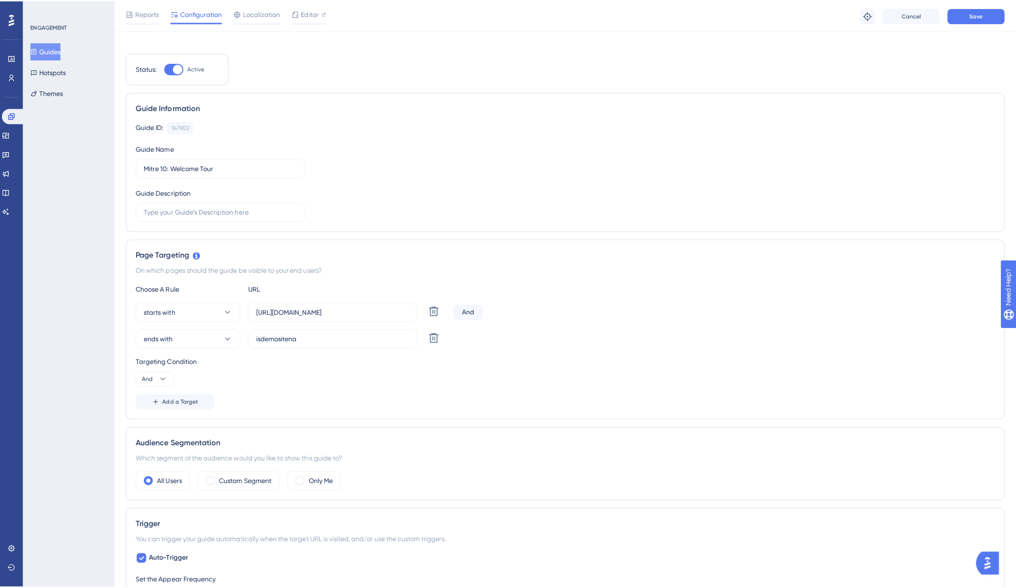
scroll to position [0, 0]
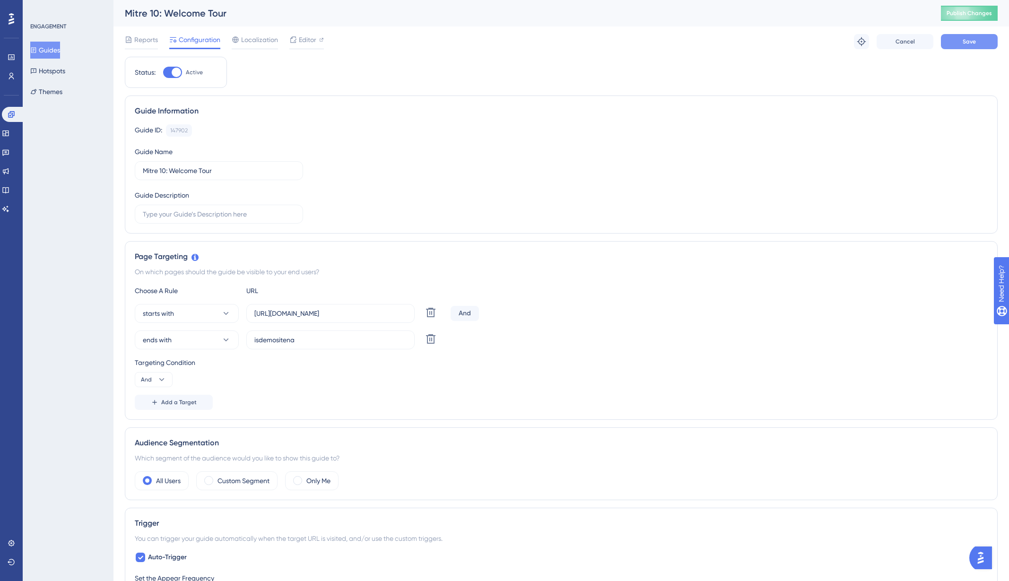
click at [794, 39] on span "Save" at bounding box center [969, 42] width 13 height 8
click at [794, 17] on span "Publish Changes" at bounding box center [969, 13] width 45 height 8
click at [10, 77] on icon at bounding box center [12, 76] width 8 height 8
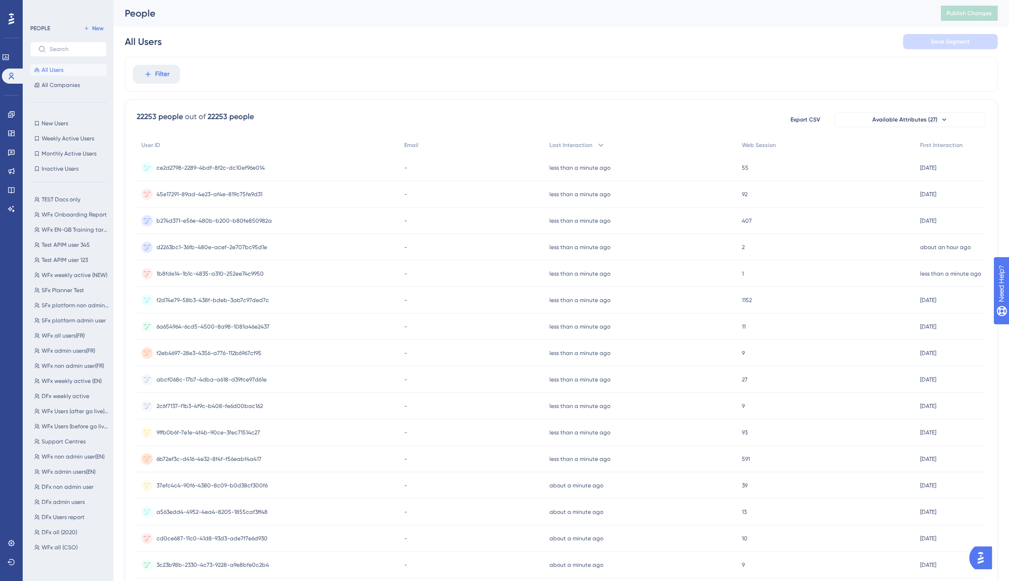
click at [258, 172] on div "ce2d2798-2289-4bdf-8f2c-dc10ef96e014 ce2d2798-2289-4bdf-8f2c-dc10ef96e014" at bounding box center [211, 168] width 108 height 26
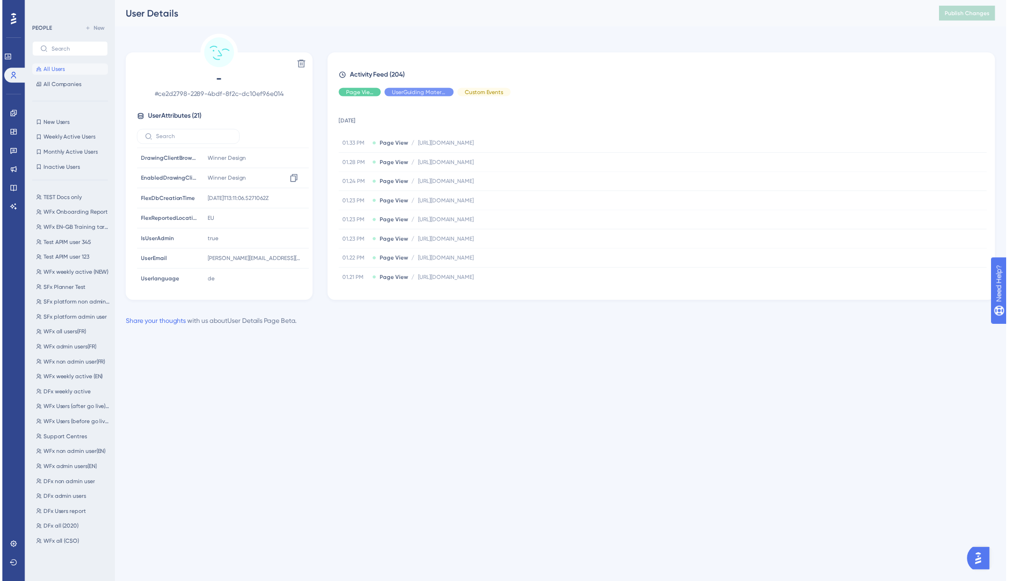
scroll to position [288, 0]
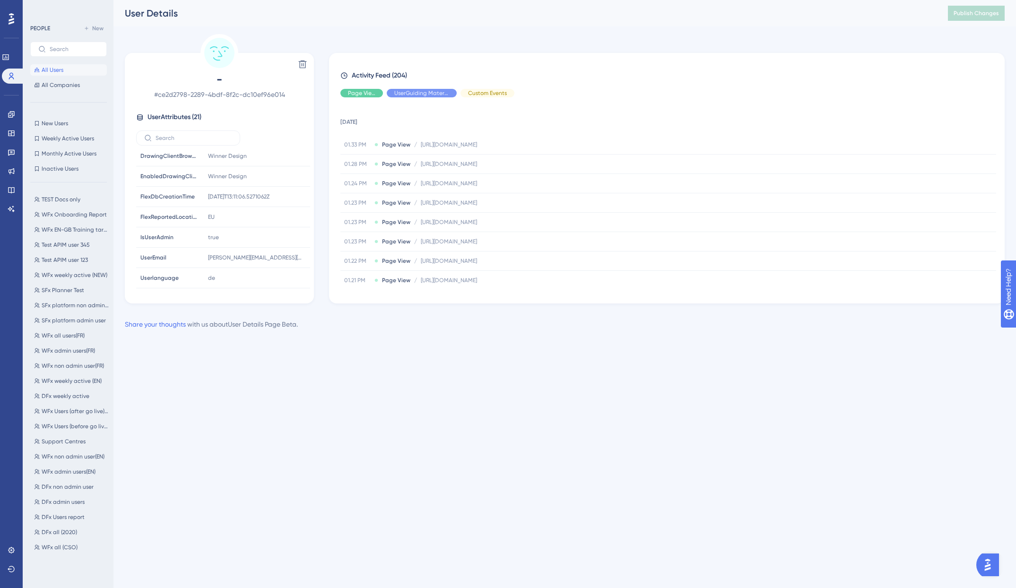
click at [43, 68] on span "All Users" at bounding box center [53, 70] width 22 height 8
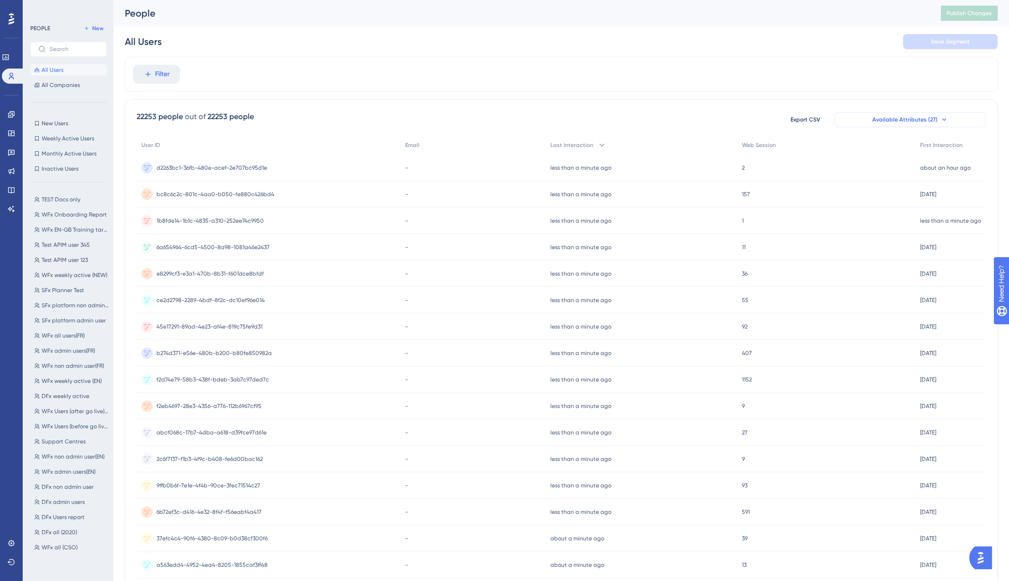
click at [794, 118] on span "Available Attributes (27)" at bounding box center [905, 120] width 65 height 8
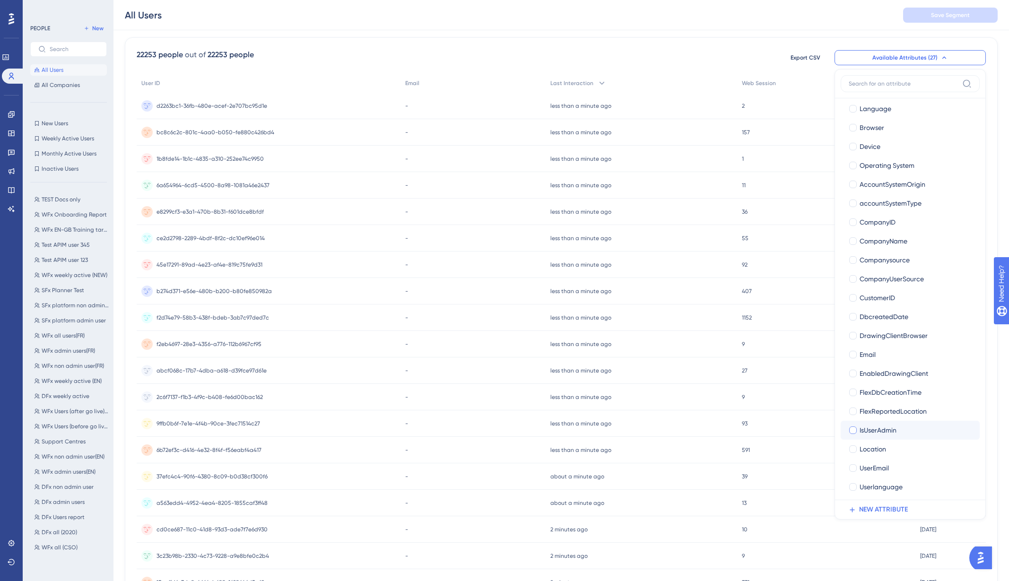
scroll to position [121, 0]
click at [794, 465] on div "UserEmail" at bounding box center [916, 465] width 113 height 11
checkbox input "true"
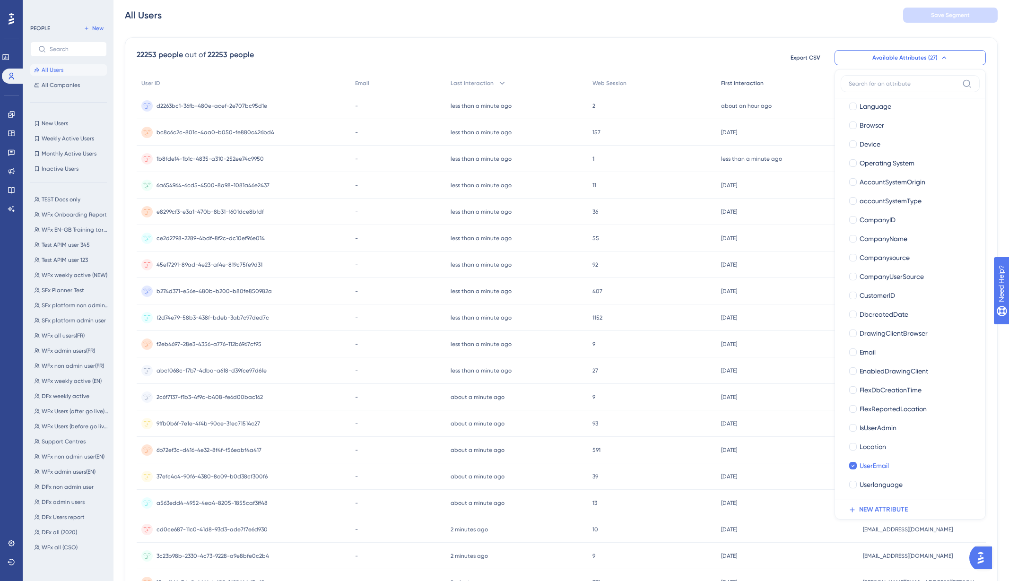
click at [794, 77] on div "First Interaction" at bounding box center [788, 83] width 142 height 19
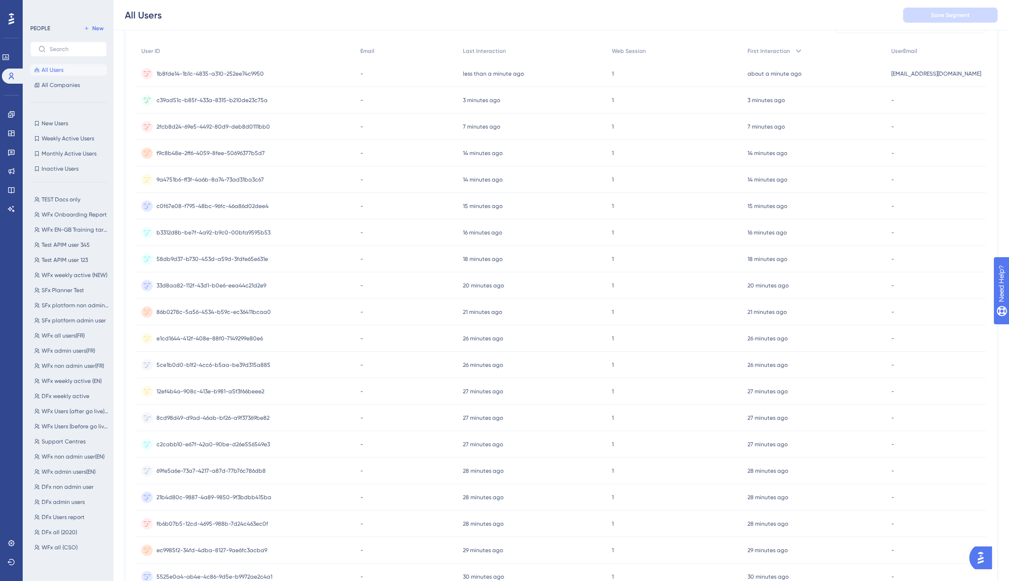
scroll to position [0, 0]
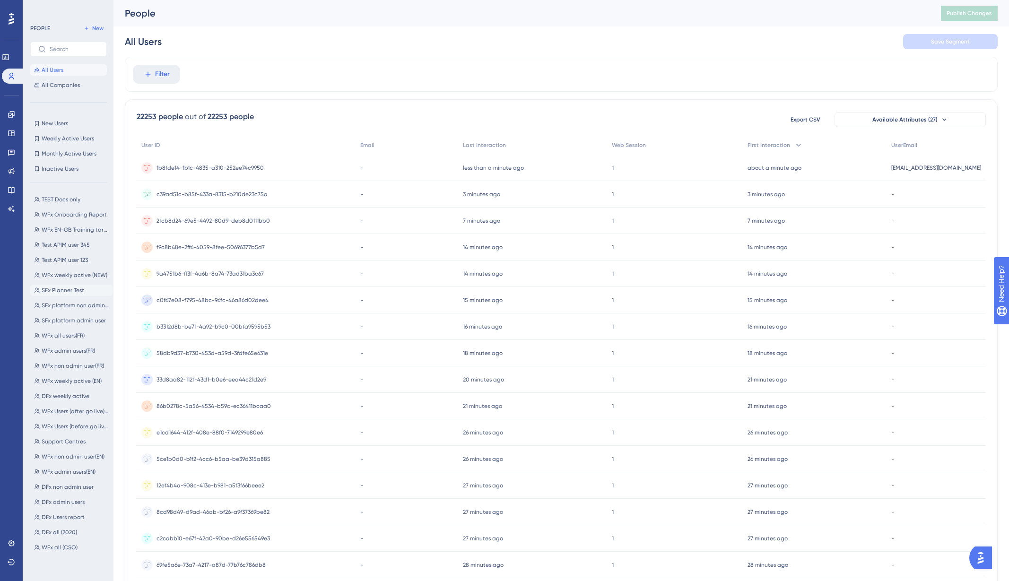
click at [65, 292] on span "SFx Planner Test" at bounding box center [63, 291] width 43 height 8
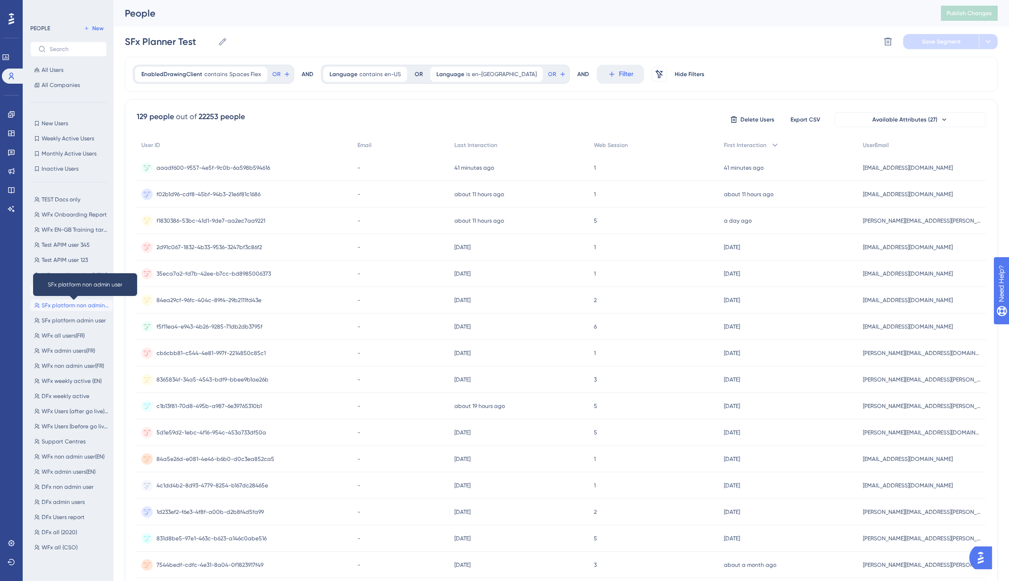
click at [72, 308] on span "SFx platform non admin user" at bounding box center [75, 306] width 67 height 8
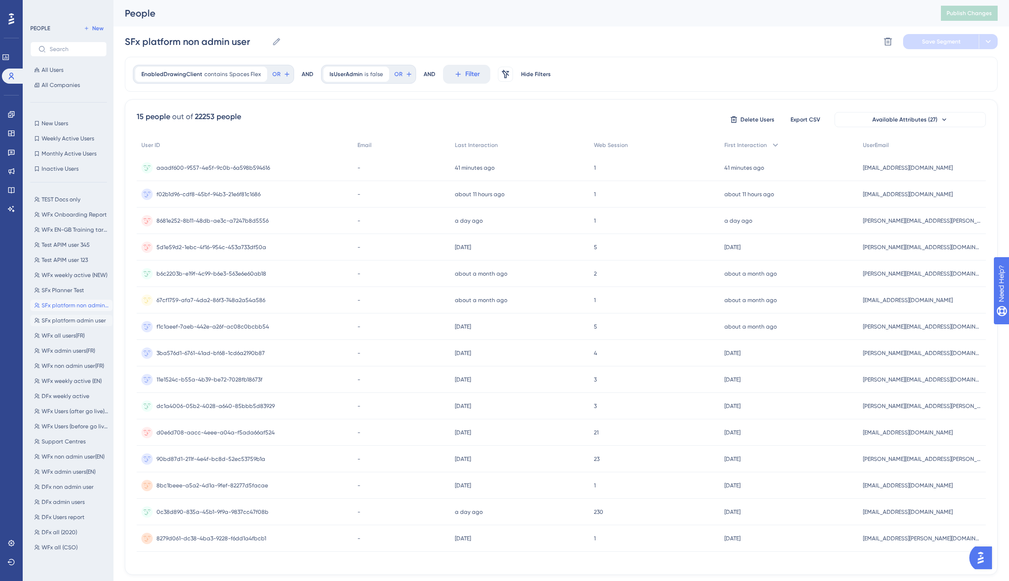
click at [71, 324] on span "SFx platform admin user" at bounding box center [74, 321] width 64 height 8
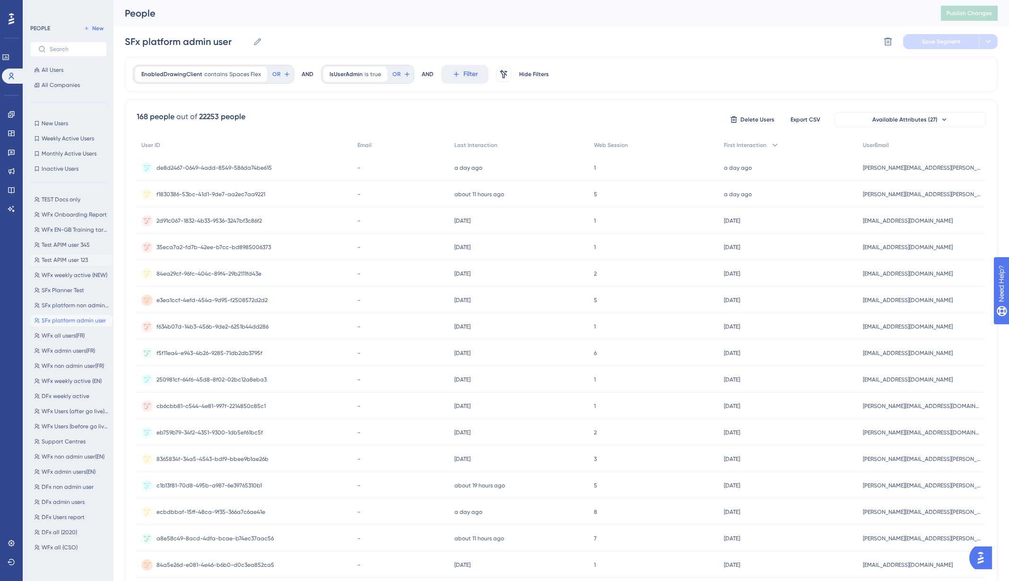
click at [71, 255] on button "Test APIM user 123 Test APIM user 123" at bounding box center [71, 259] width 82 height 11
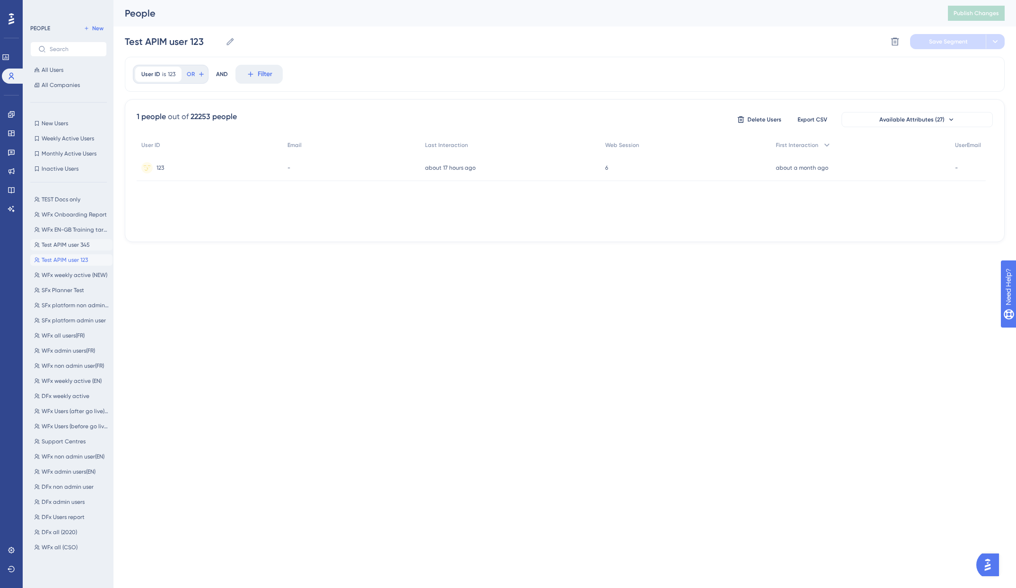
click at [73, 245] on span "Test APIM user 345" at bounding box center [66, 245] width 48 height 8
type input "Test APIM user 345"
click at [74, 71] on button "All Users" at bounding box center [68, 69] width 77 height 11
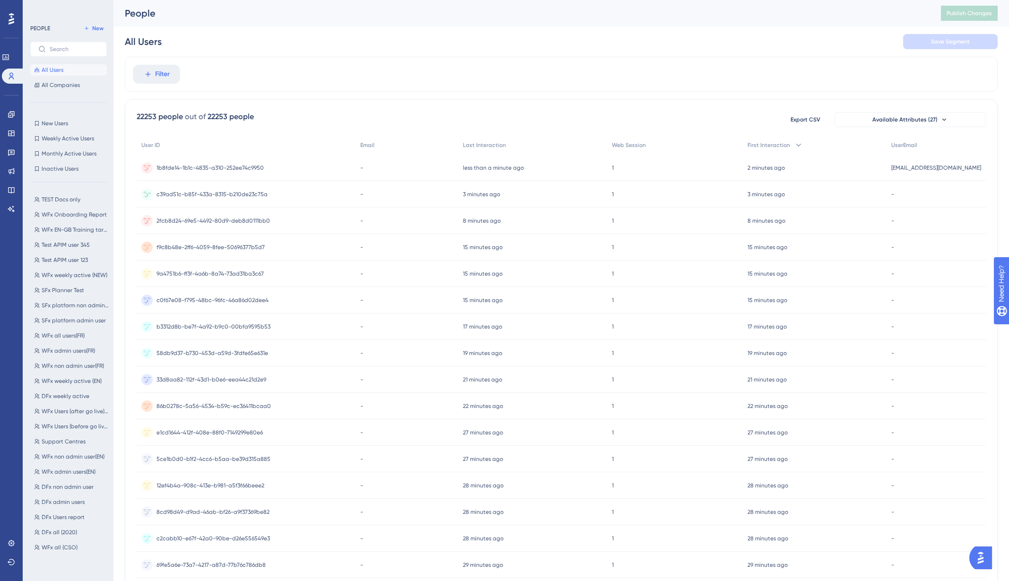
click at [713, 192] on div "1 1" at bounding box center [674, 194] width 135 height 26
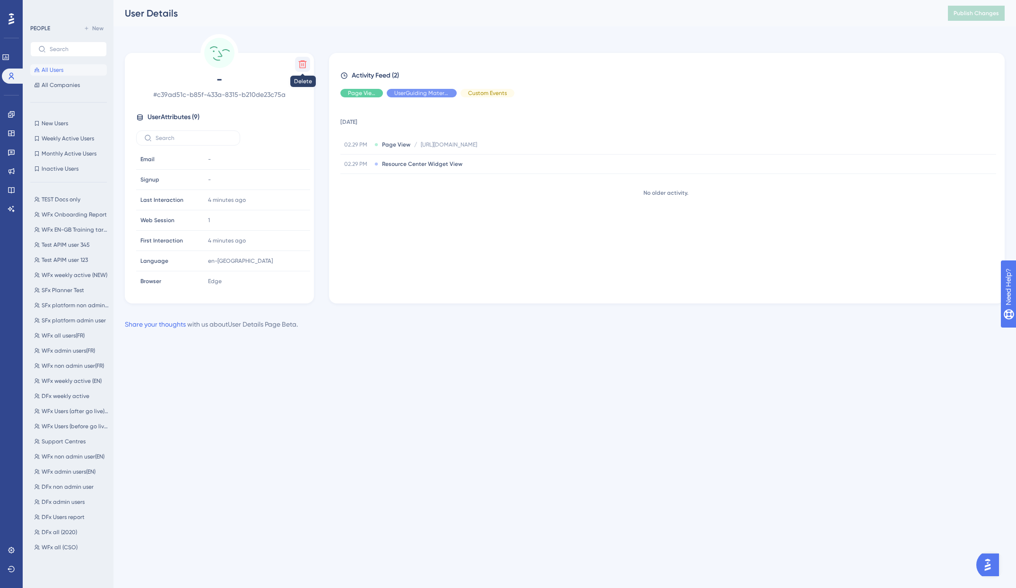
click at [303, 61] on icon at bounding box center [303, 65] width 8 height 8
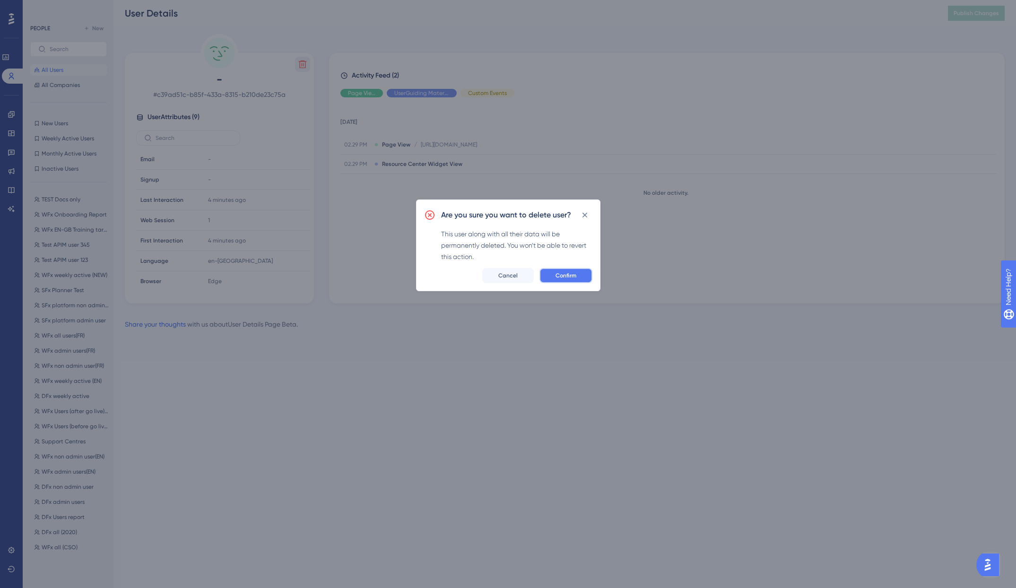
drag, startPoint x: 562, startPoint y: 277, endPoint x: 563, endPoint y: 269, distance: 8.1
click at [563, 277] on span "Confirm" at bounding box center [566, 276] width 21 height 8
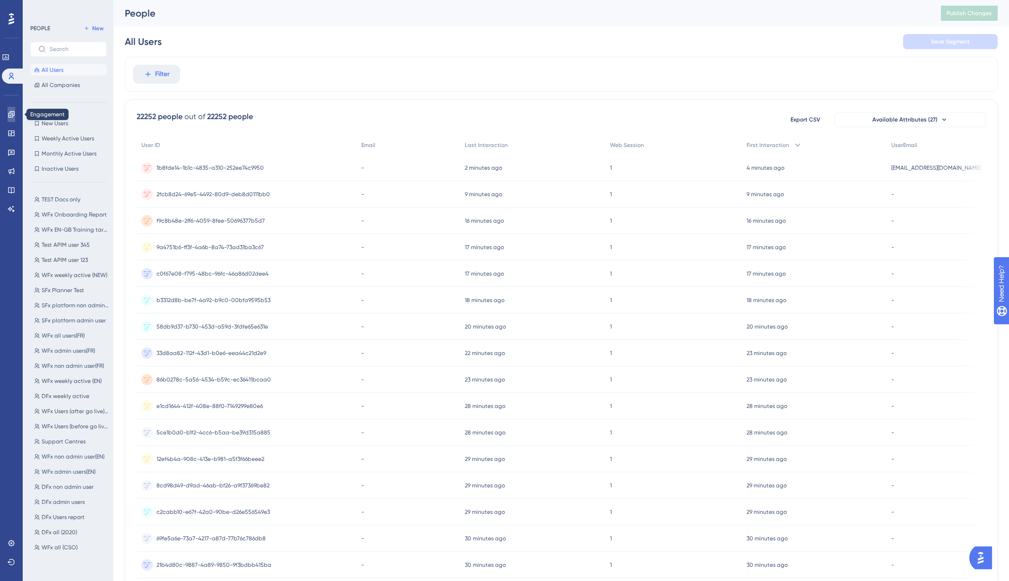
click at [11, 115] on icon at bounding box center [12, 115] width 8 height 8
